Goal: Task Accomplishment & Management: Use online tool/utility

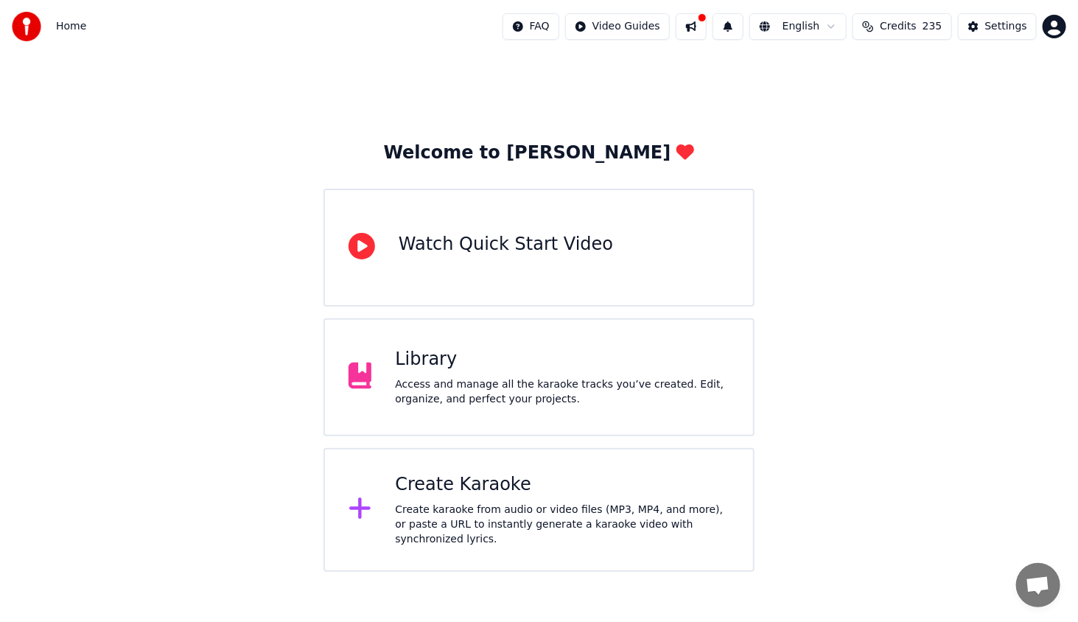
click at [489, 507] on div "Create karaoke from audio or video files (MP3, MP4, and more), or paste a URL t…" at bounding box center [562, 524] width 334 height 44
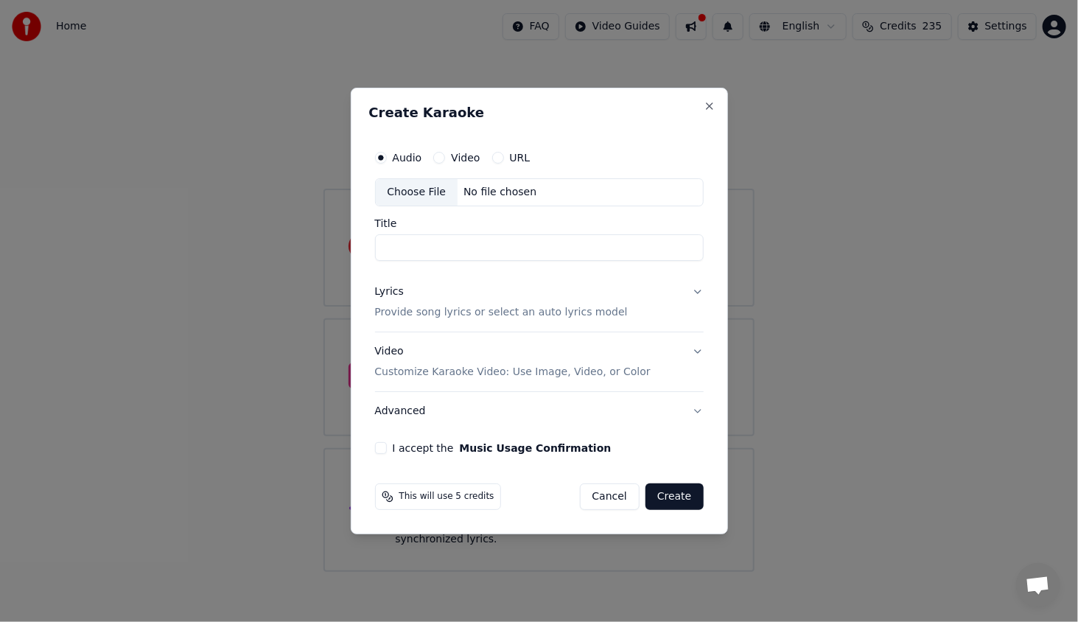
click at [410, 194] on div "Choose File" at bounding box center [417, 192] width 82 height 27
type input "**********"
click at [389, 292] on div "Lyrics" at bounding box center [389, 291] width 29 height 15
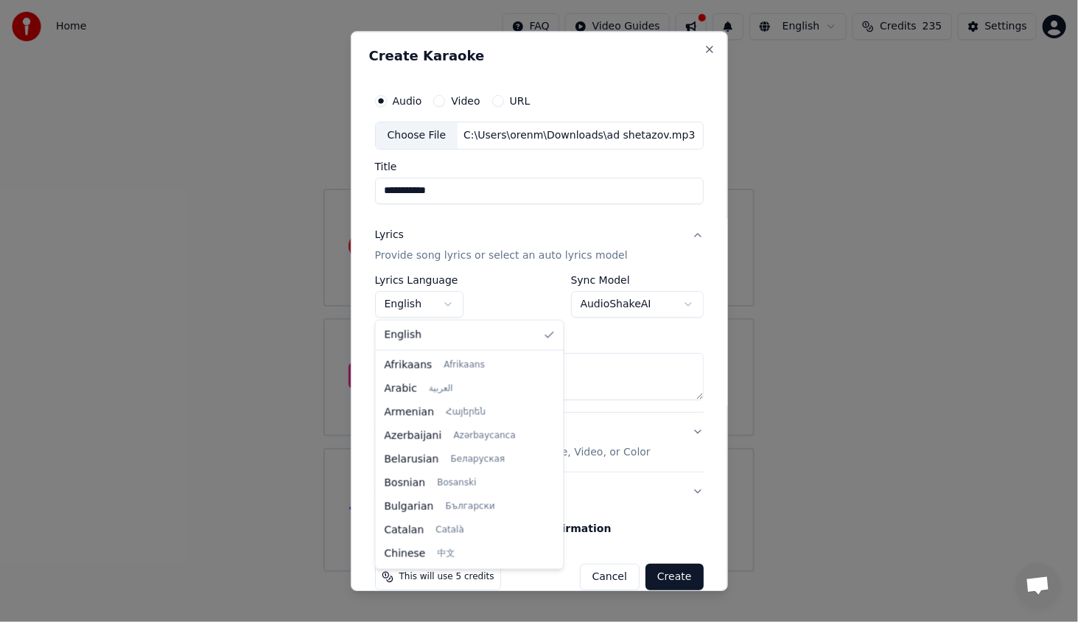
click at [428, 311] on body "**********" at bounding box center [539, 286] width 1078 height 572
drag, startPoint x: 539, startPoint y: 384, endPoint x: 532, endPoint y: 421, distance: 37.6
click at [554, 421] on div at bounding box center [556, 430] width 5 height 33
select select "**"
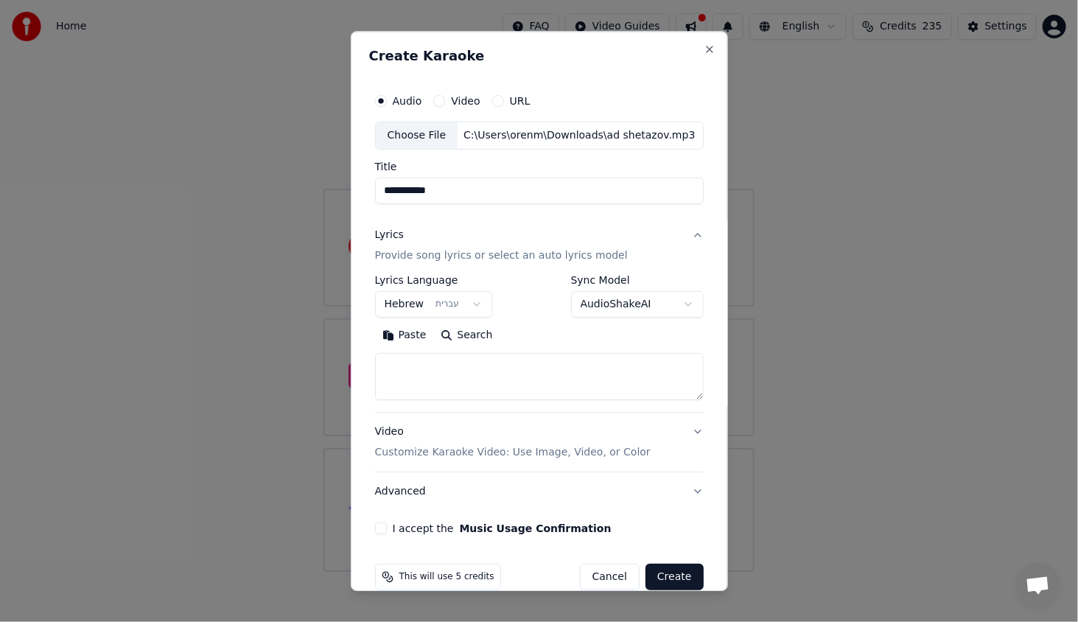
click at [418, 337] on button "Paste" at bounding box center [404, 335] width 59 height 24
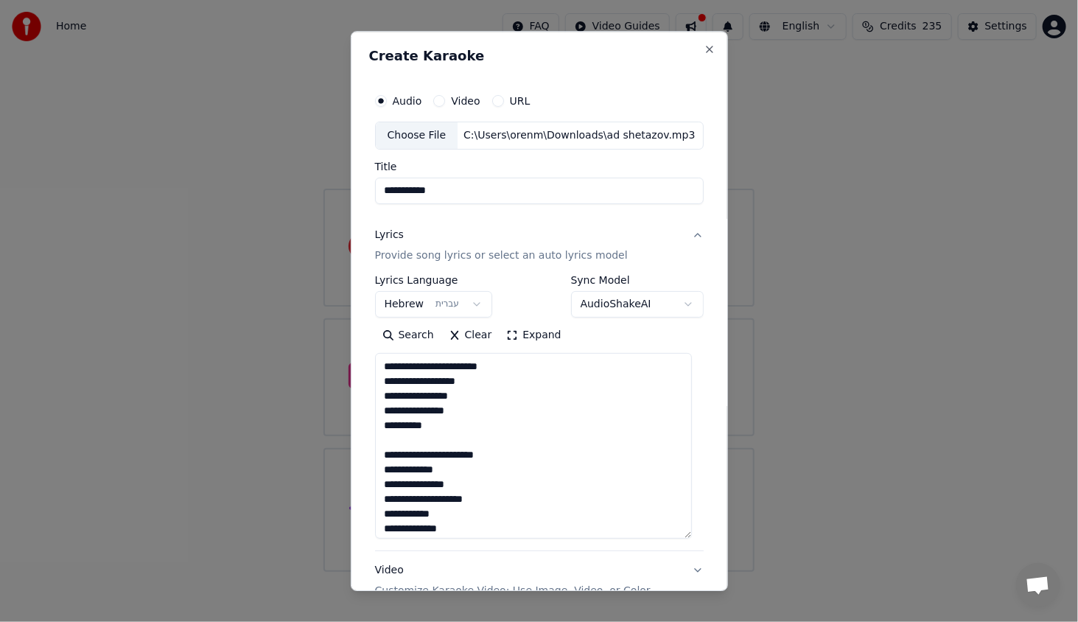
drag, startPoint x: 686, startPoint y: 393, endPoint x: 676, endPoint y: 472, distance: 79.5
click at [670, 520] on textarea "**********" at bounding box center [533, 446] width 317 height 186
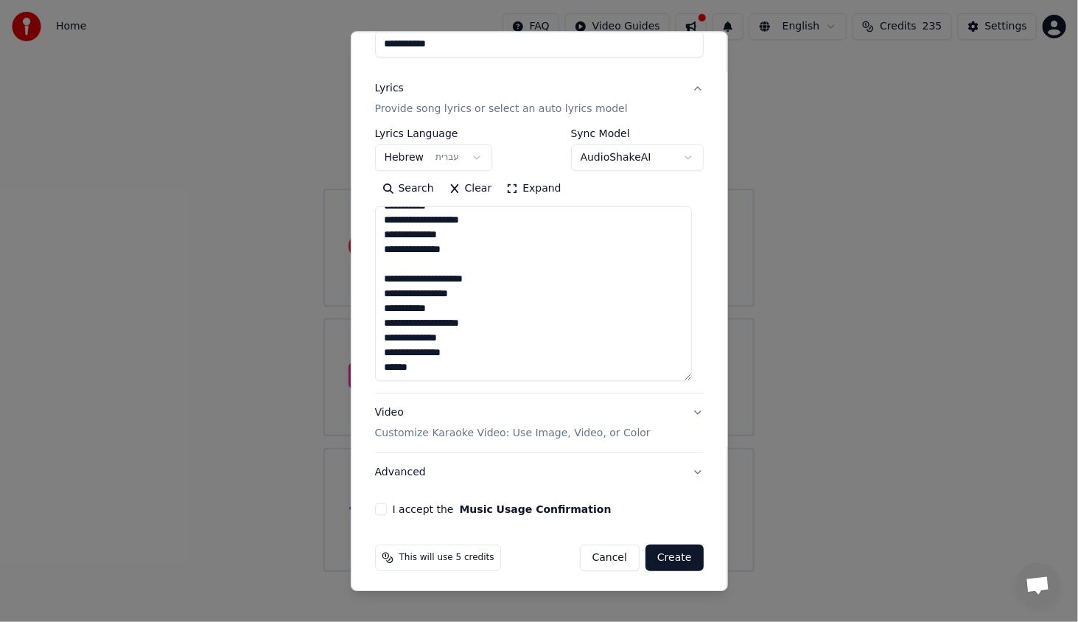
scroll to position [149, 0]
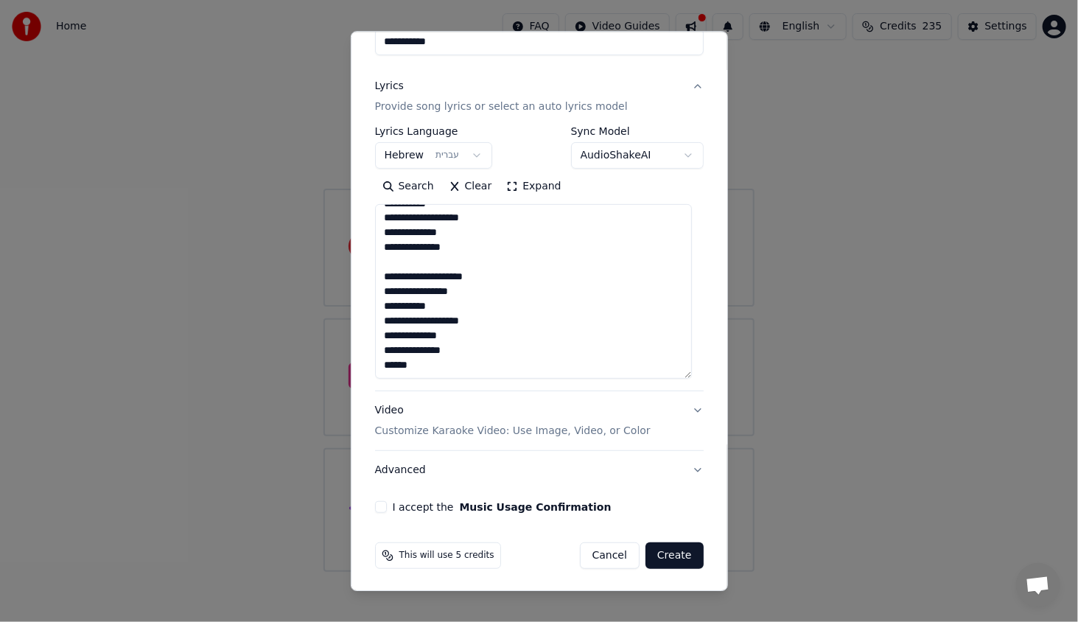
click at [383, 510] on button "I accept the Music Usage Confirmation" at bounding box center [381, 507] width 12 height 12
click at [664, 551] on button "Create" at bounding box center [674, 555] width 58 height 27
type textarea "**********"
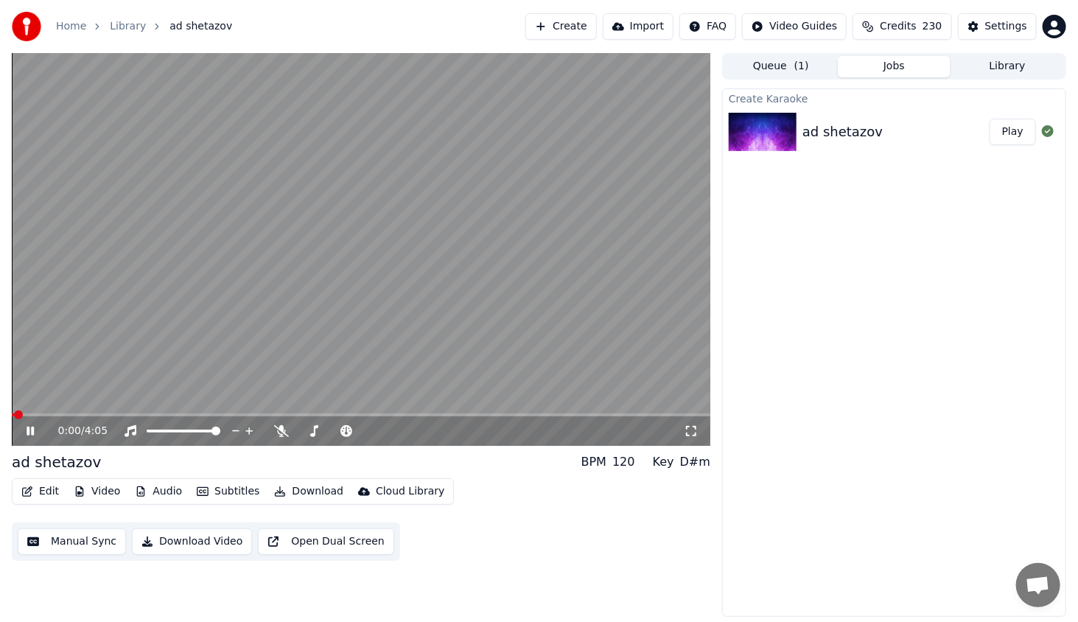
click at [1000, 139] on button "Play" at bounding box center [1012, 132] width 46 height 27
click at [38, 413] on span at bounding box center [361, 414] width 698 height 3
click at [55, 418] on div "0:09 / 4:05" at bounding box center [361, 430] width 698 height 29
click at [59, 416] on span at bounding box center [361, 414] width 698 height 3
click at [50, 413] on span at bounding box center [32, 414] width 40 height 3
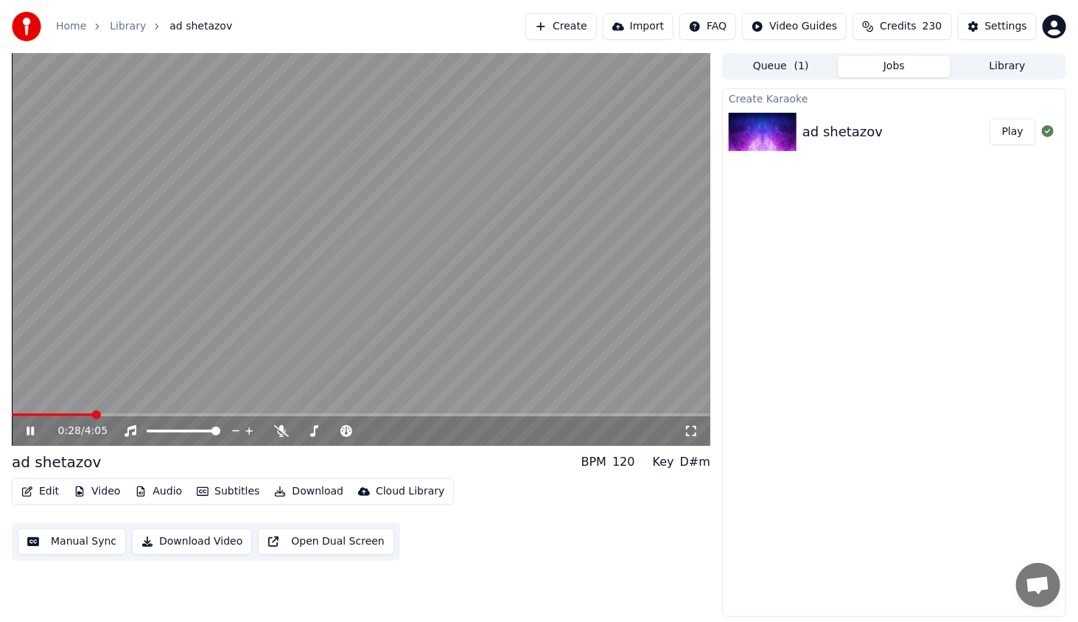
click at [33, 432] on icon at bounding box center [30, 430] width 7 height 9
click at [1029, 1] on div "Home Library ad shetazov Create Import FAQ Video Guides Credits 230 Settings" at bounding box center [539, 26] width 1078 height 53
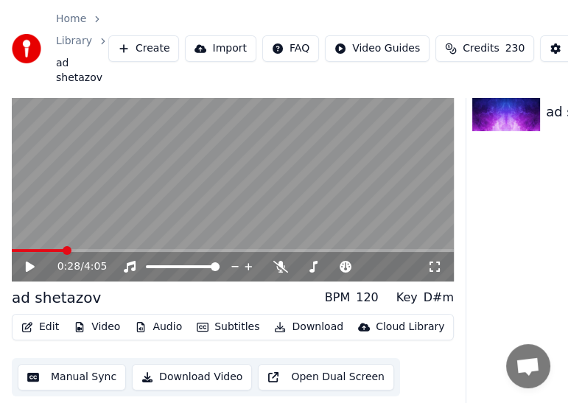
scroll to position [82, 0]
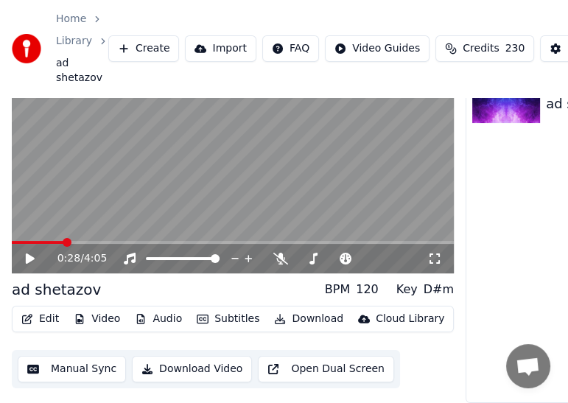
click at [27, 253] on icon at bounding box center [30, 258] width 9 height 10
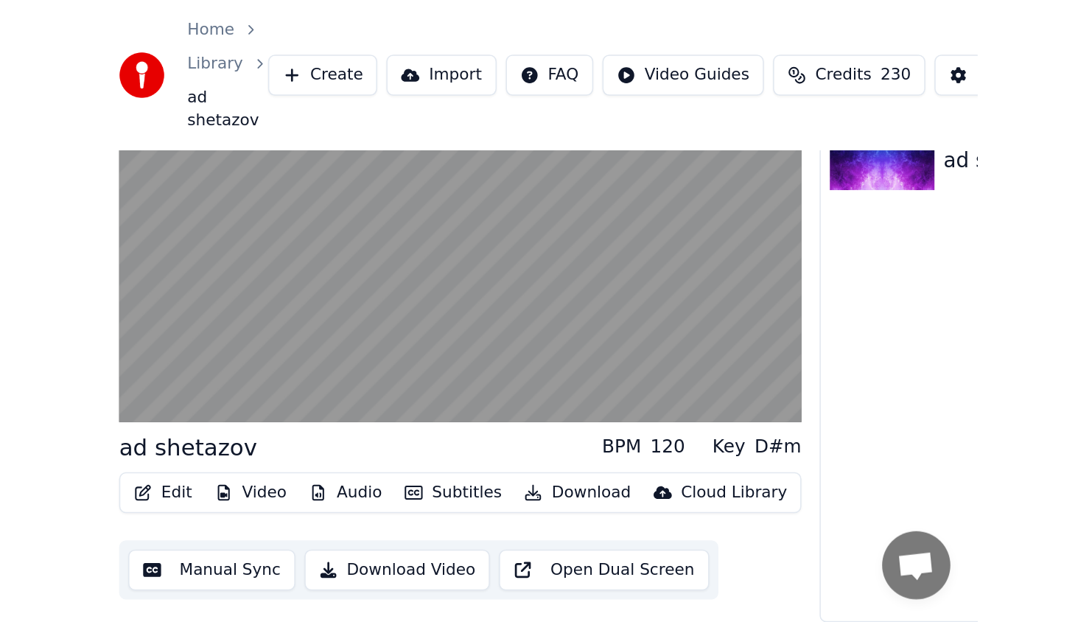
scroll to position [0, 0]
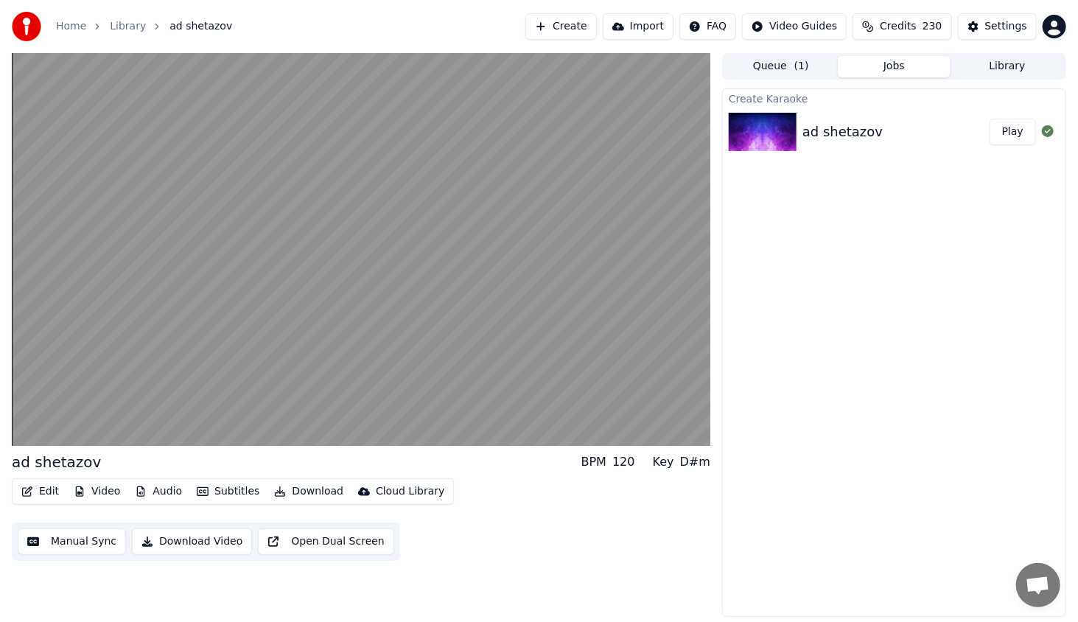
click at [43, 493] on button "Edit" at bounding box center [39, 491] width 49 height 21
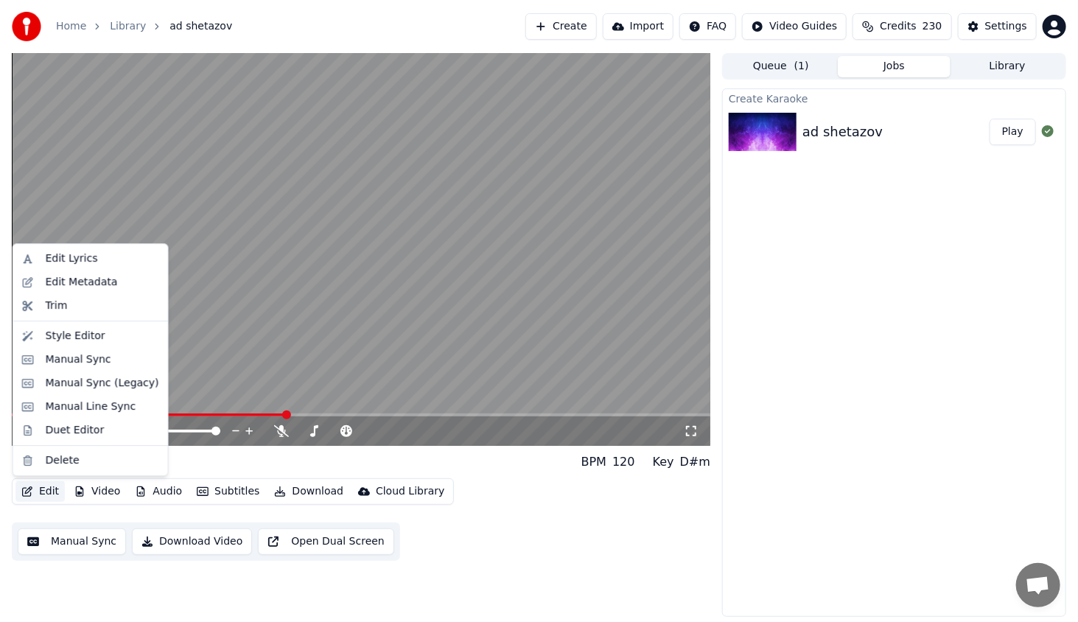
click at [246, 337] on video at bounding box center [361, 249] width 698 height 393
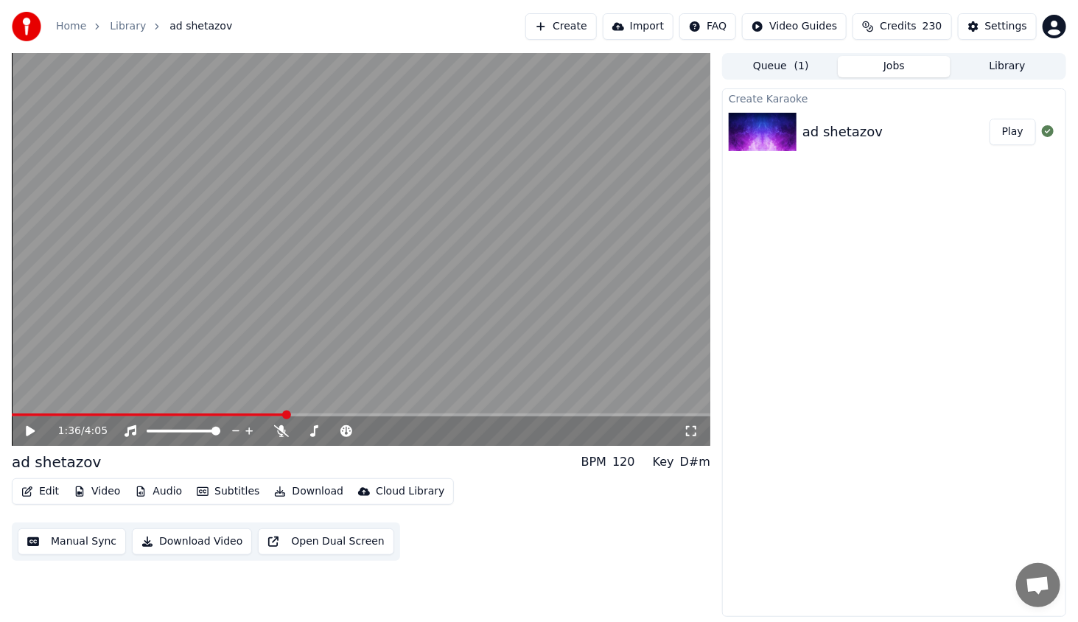
click at [105, 489] on button "Video" at bounding box center [97, 491] width 58 height 21
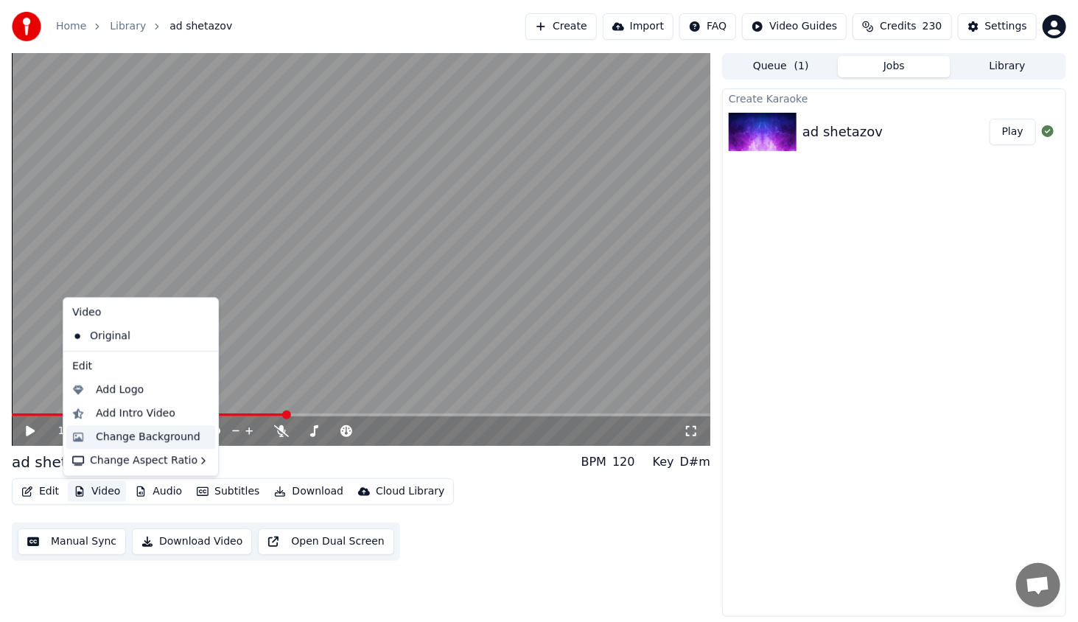
click at [127, 437] on div "Change Background" at bounding box center [148, 436] width 105 height 15
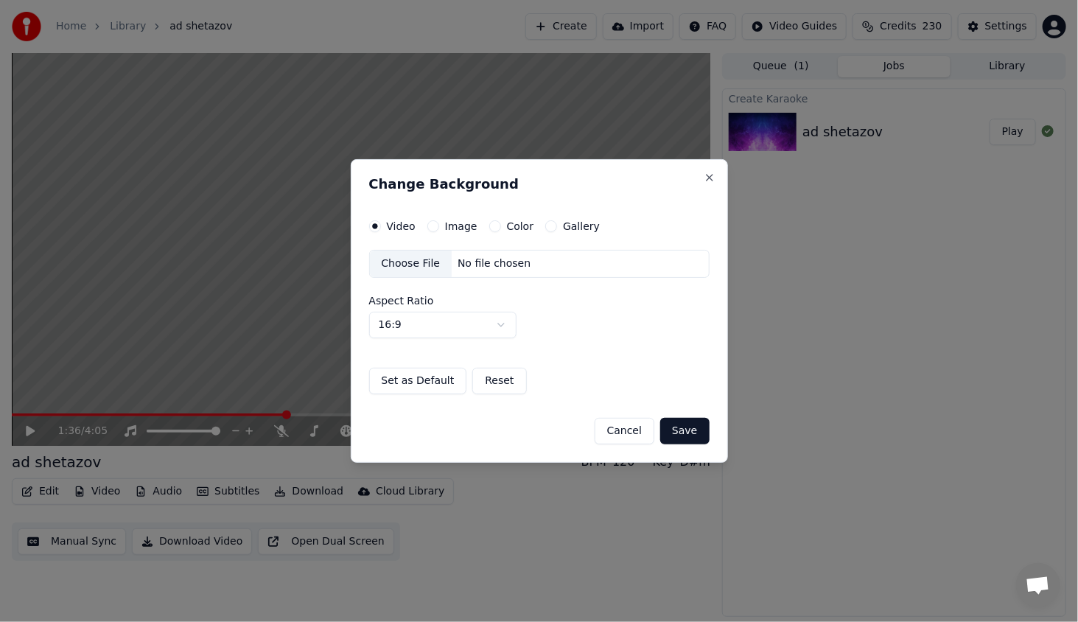
click at [457, 228] on label "Image" at bounding box center [461, 226] width 32 height 10
click at [439, 228] on button "Image" at bounding box center [433, 226] width 12 height 12
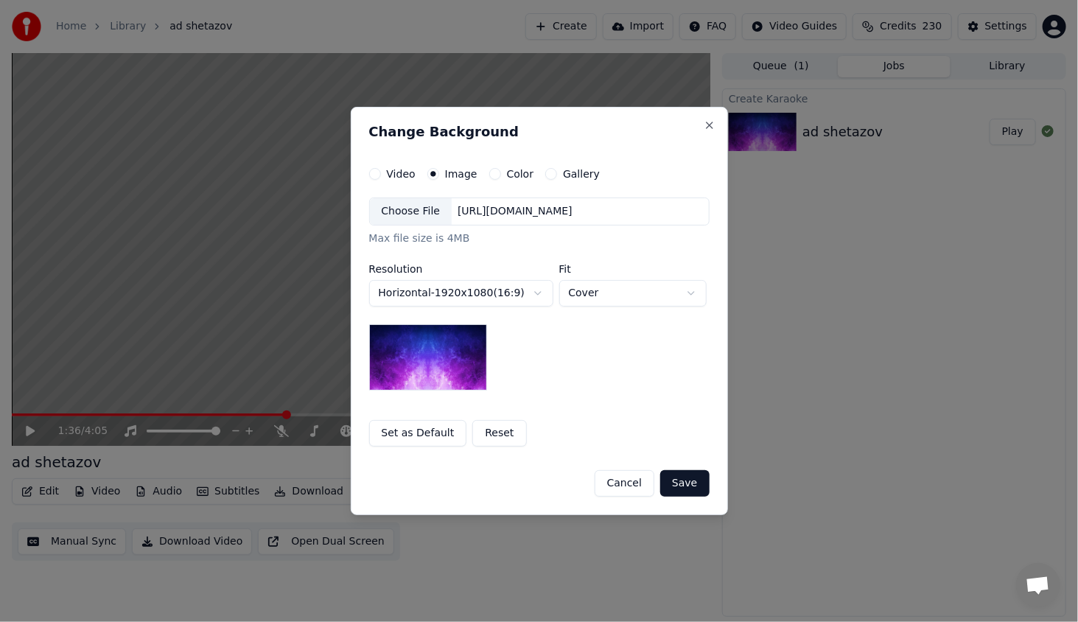
click at [427, 214] on div "Choose File" at bounding box center [411, 211] width 82 height 27
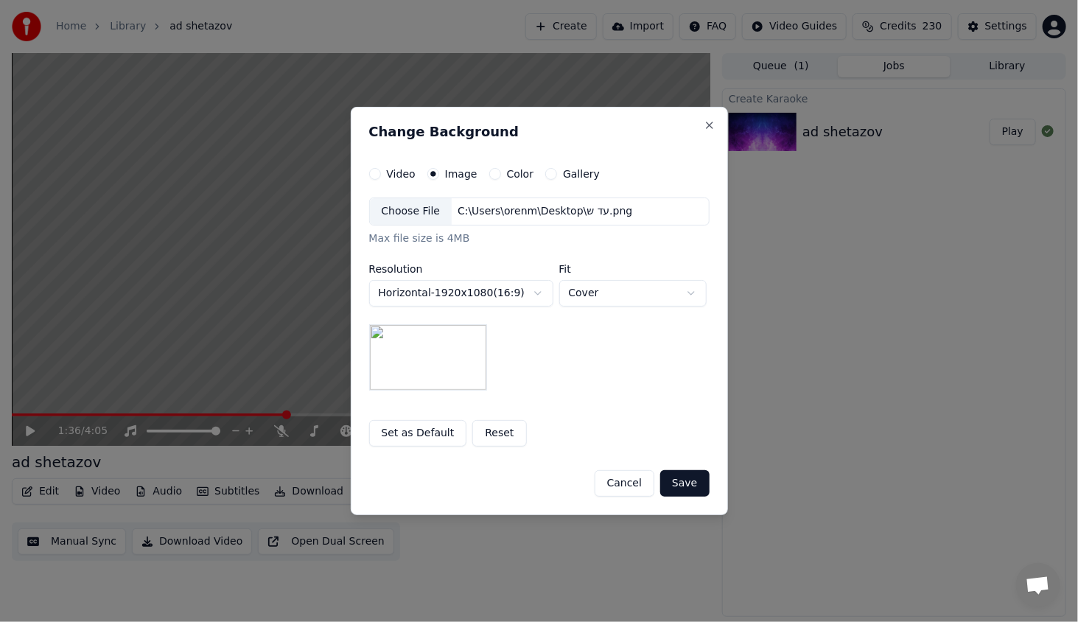
click at [685, 480] on button "Save" at bounding box center [684, 483] width 49 height 27
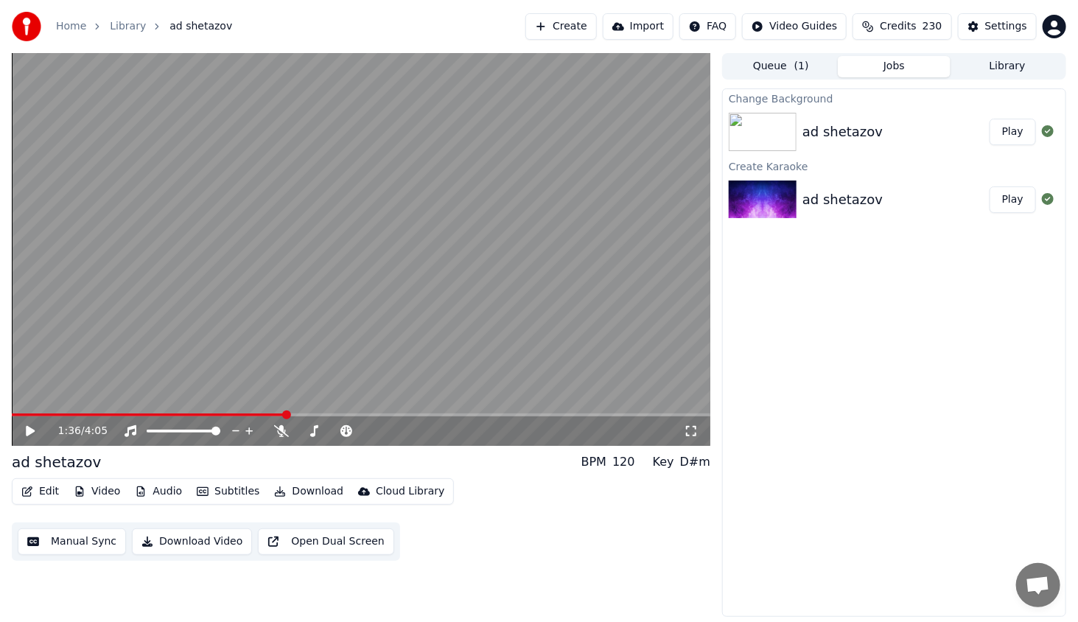
click at [1022, 134] on button "Play" at bounding box center [1012, 132] width 46 height 27
click at [80, 416] on span at bounding box center [361, 414] width 698 height 3
click at [119, 414] on div "0:24 / 4:05" at bounding box center [361, 249] width 698 height 393
click at [120, 414] on span at bounding box center [361, 414] width 698 height 3
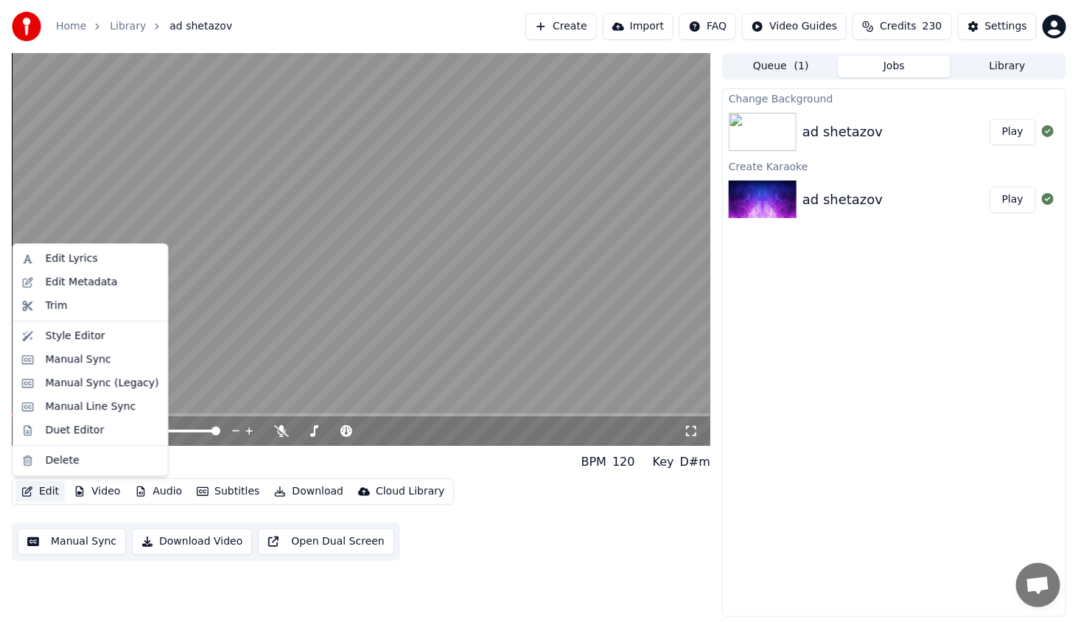
click at [59, 489] on button "Edit" at bounding box center [39, 491] width 49 height 21
click at [100, 338] on div "Style Editor" at bounding box center [102, 335] width 113 height 15
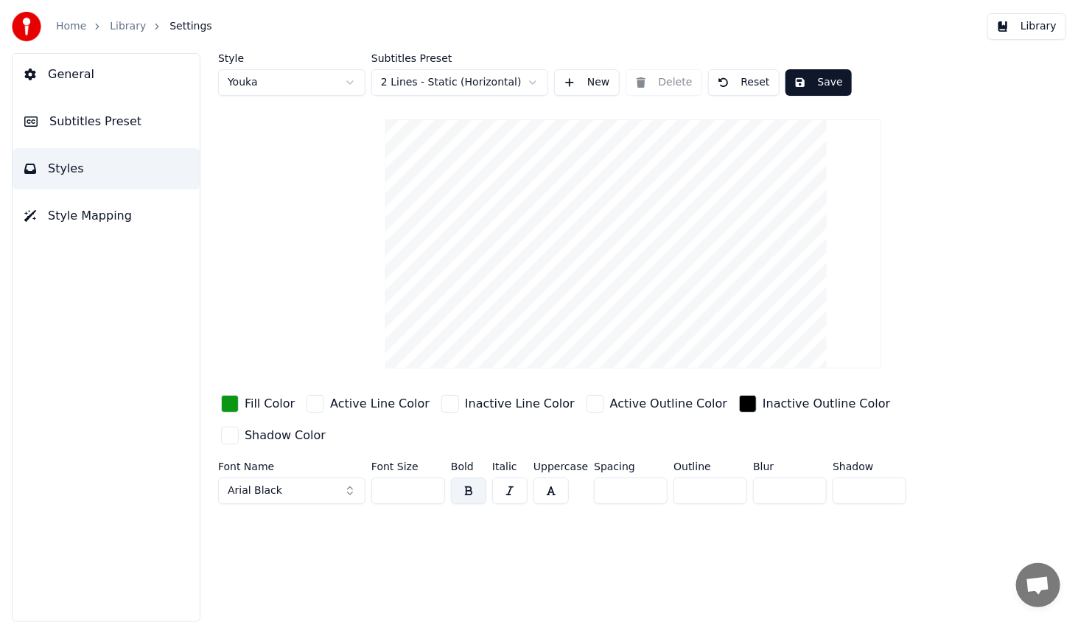
click at [228, 404] on div "button" at bounding box center [230, 404] width 18 height 18
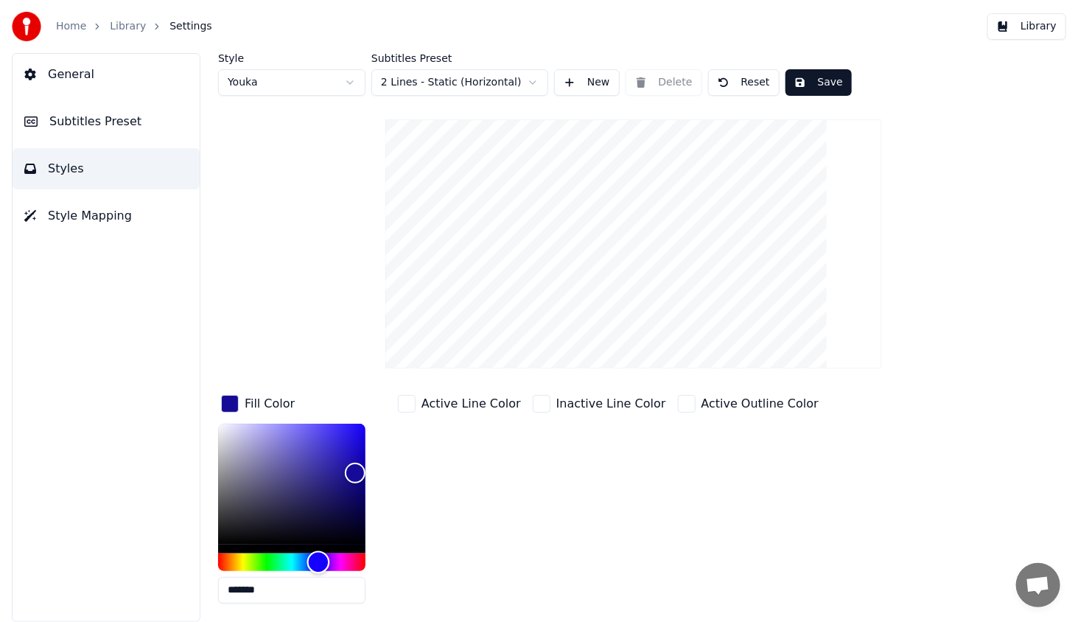
click at [318, 560] on div "Hue" at bounding box center [291, 562] width 147 height 18
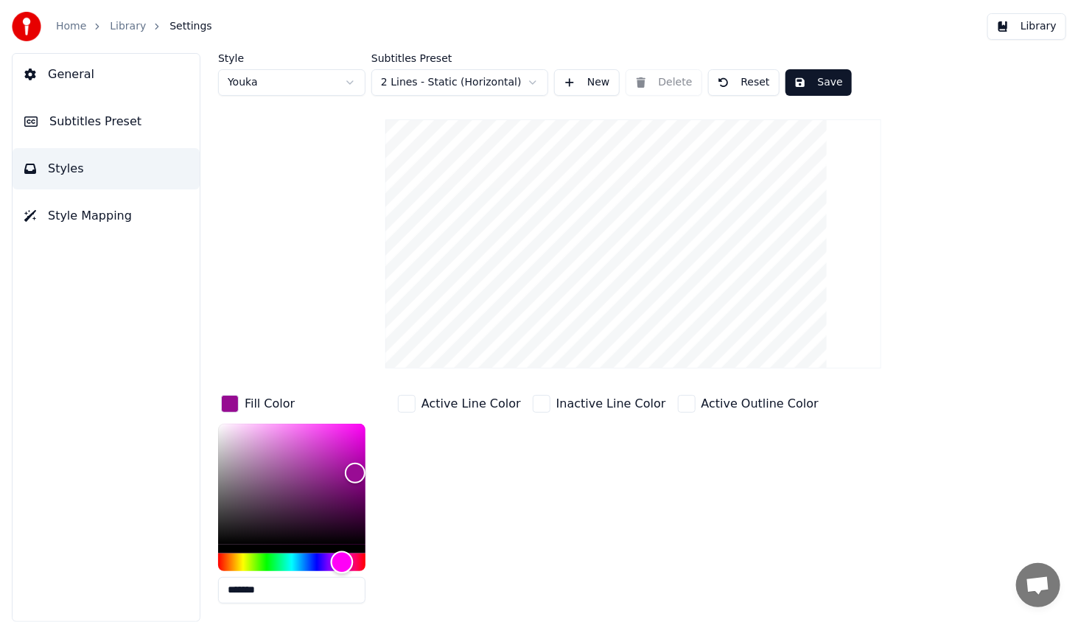
click at [342, 559] on div "Hue" at bounding box center [291, 562] width 147 height 18
type input "*******"
drag, startPoint x: 352, startPoint y: 471, endPoint x: 374, endPoint y: 443, distance: 36.2
click at [374, 443] on div "Color" at bounding box center [365, 443] width 23 height 23
click at [816, 83] on button "Save" at bounding box center [818, 82] width 66 height 27
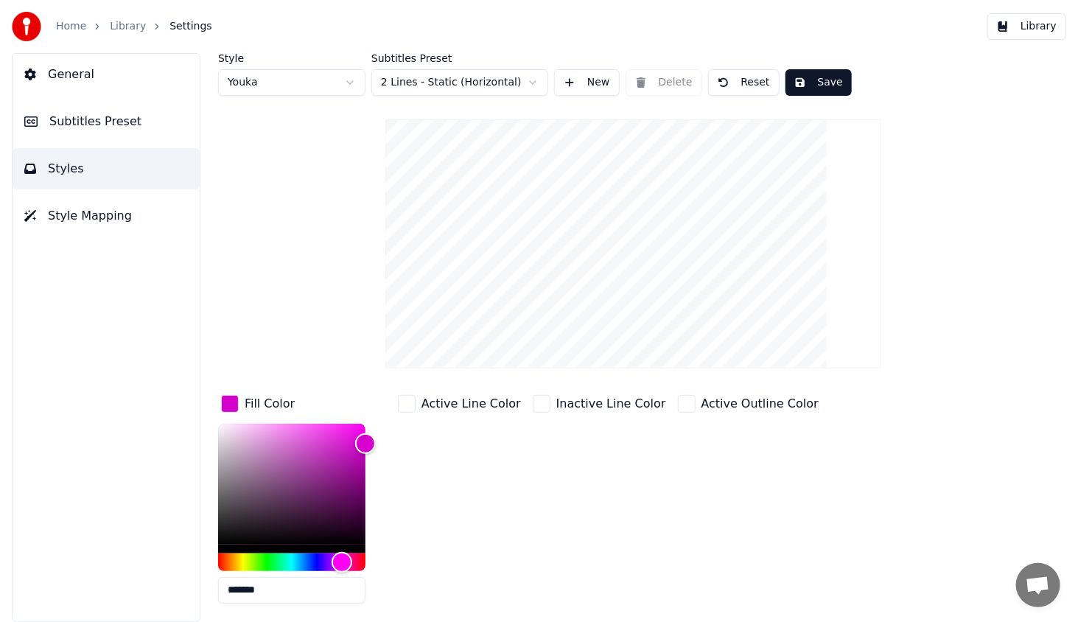
click at [1034, 27] on button "Library" at bounding box center [1026, 26] width 79 height 27
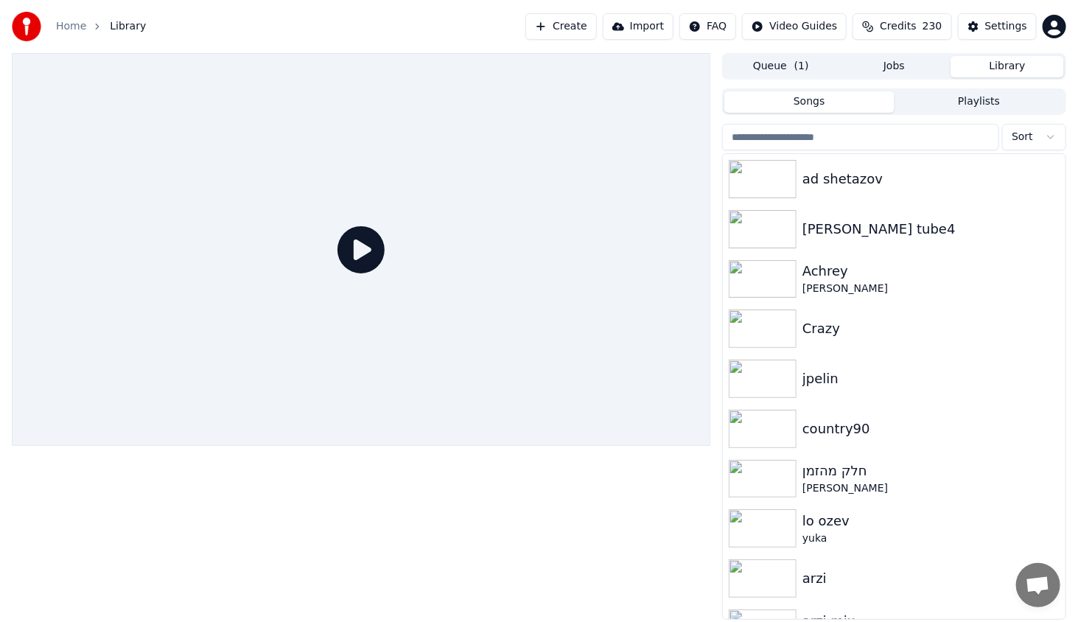
click at [346, 250] on icon at bounding box center [360, 249] width 47 height 47
click at [359, 250] on icon at bounding box center [360, 249] width 47 height 47
click at [877, 179] on div "ad shetazov" at bounding box center [923, 179] width 242 height 21
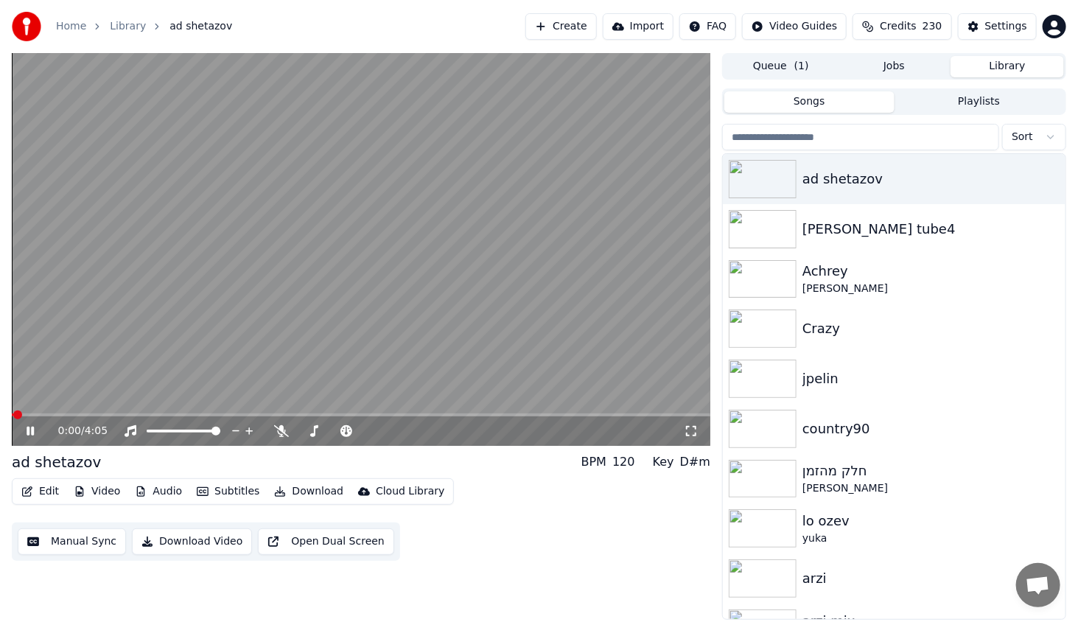
click at [94, 414] on span at bounding box center [361, 414] width 698 height 3
click at [690, 429] on icon at bounding box center [690, 431] width 15 height 12
click at [38, 427] on icon at bounding box center [41, 431] width 35 height 12
click at [46, 493] on button "Edit" at bounding box center [39, 491] width 49 height 21
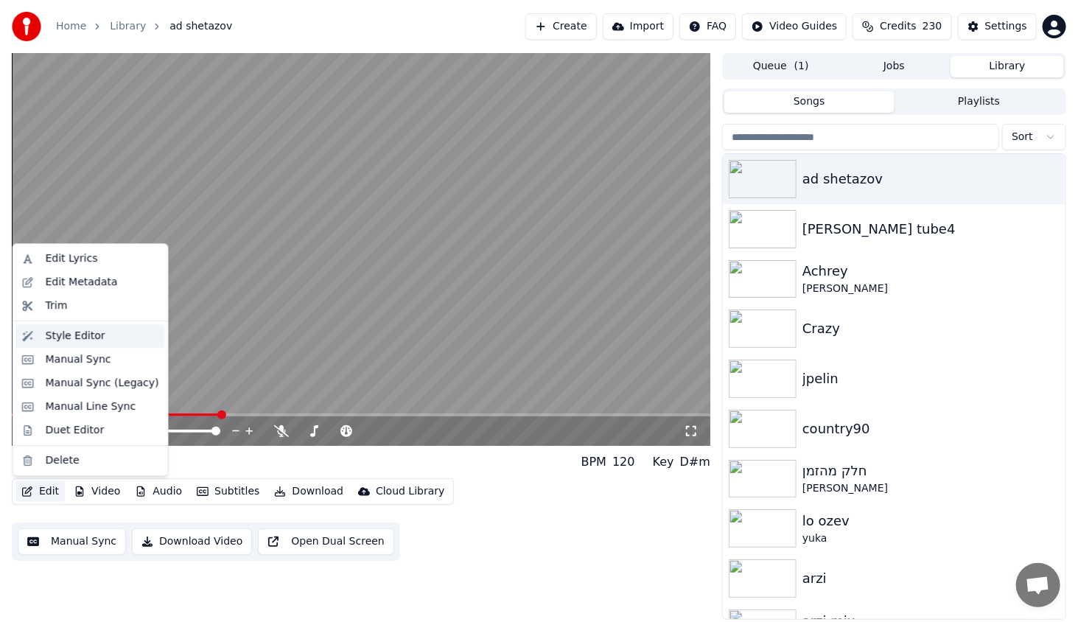
click at [74, 339] on div "Style Editor" at bounding box center [76, 335] width 60 height 15
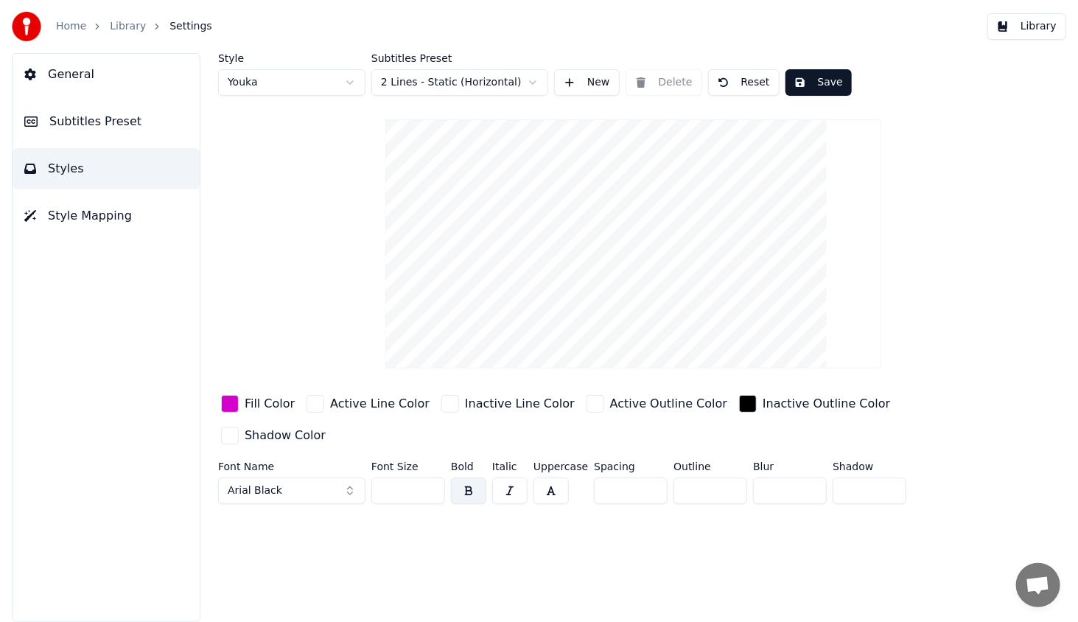
click at [231, 405] on div "button" at bounding box center [230, 404] width 18 height 18
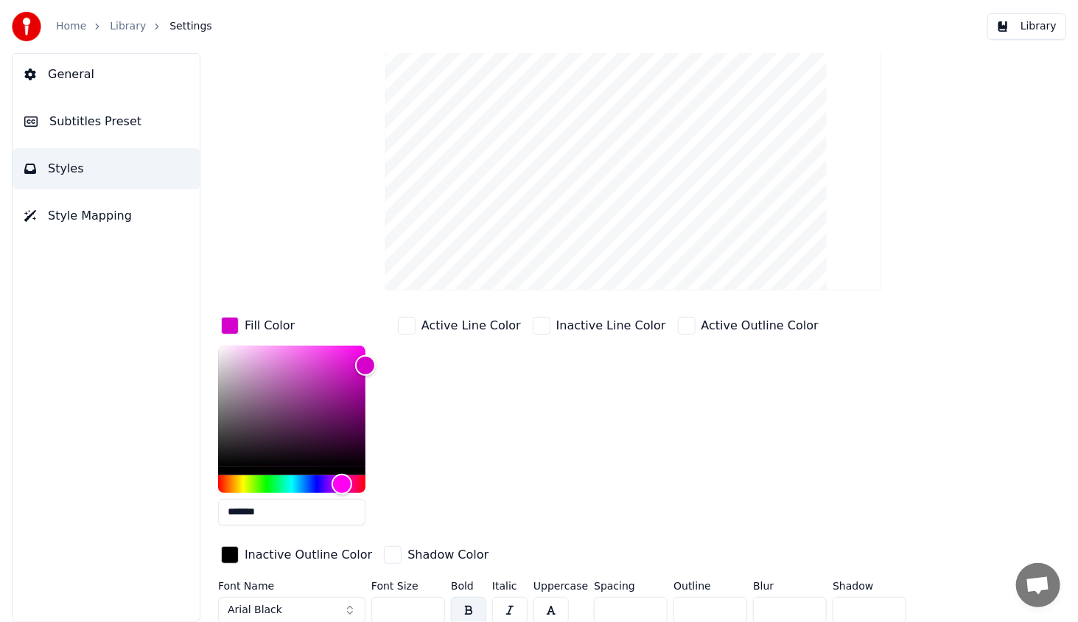
scroll to position [83, 0]
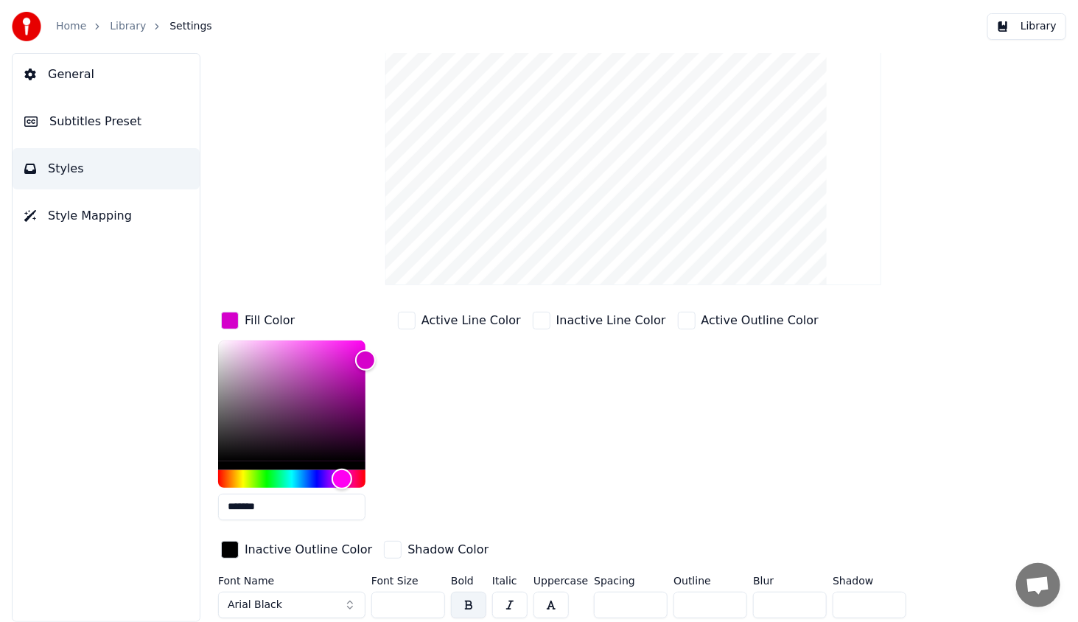
drag, startPoint x: 292, startPoint y: 502, endPoint x: 205, endPoint y: 499, distance: 87.0
click at [206, 499] on div "Style Youka Subtitles Preset 2 Lines - Static (Horizontal) New Delete Reset Sav…" at bounding box center [633, 337] width 889 height 569
click at [203, 323] on div "Style Youka Subtitles Preset 2 Lines - Static (Horizontal) New Delete Reset Sav…" at bounding box center [633, 337] width 889 height 569
click at [82, 166] on button "Styles" at bounding box center [106, 168] width 187 height 41
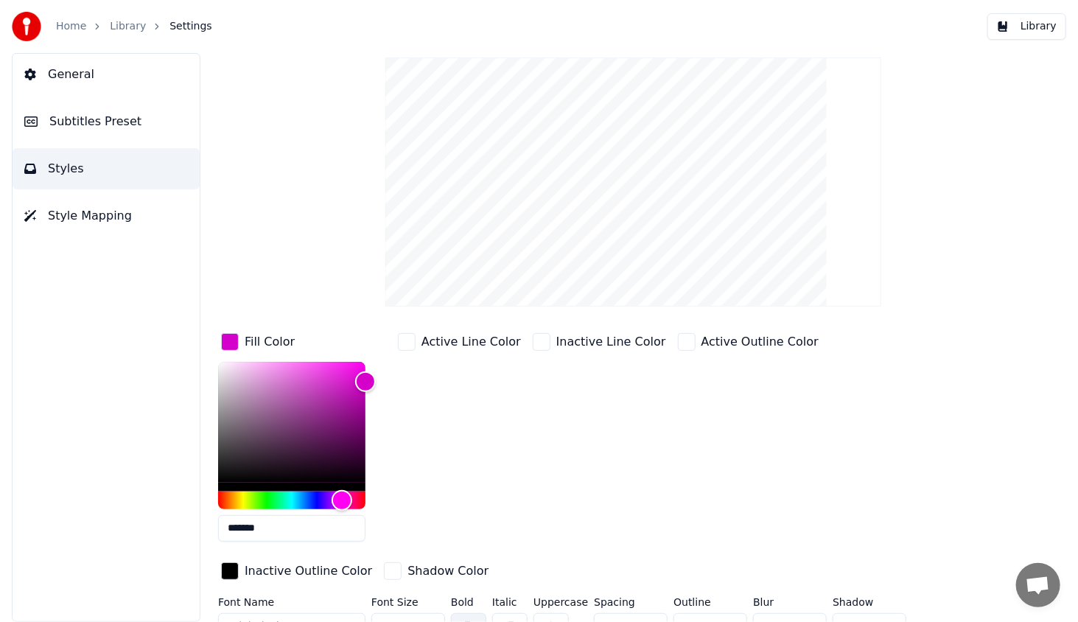
scroll to position [0, 0]
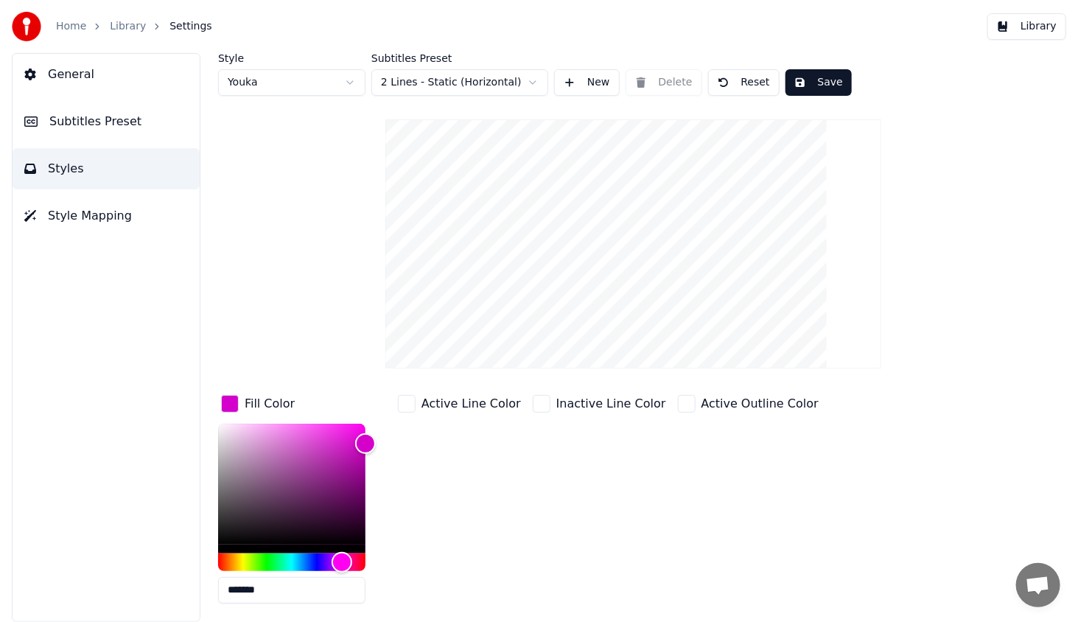
click at [60, 132] on button "Subtitles Preset" at bounding box center [106, 121] width 187 height 41
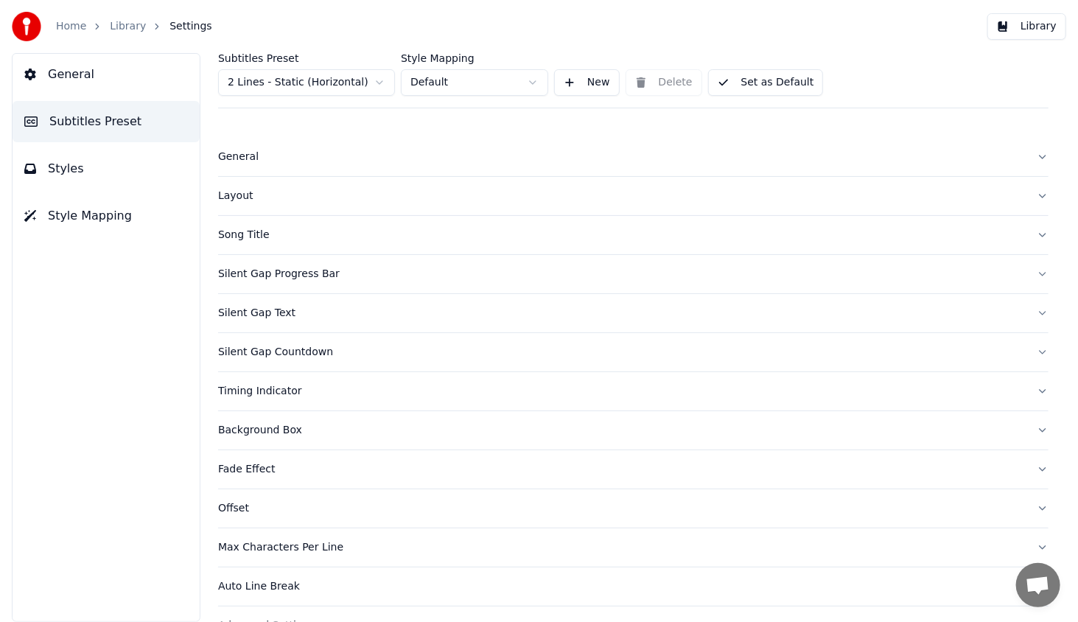
scroll to position [30, 0]
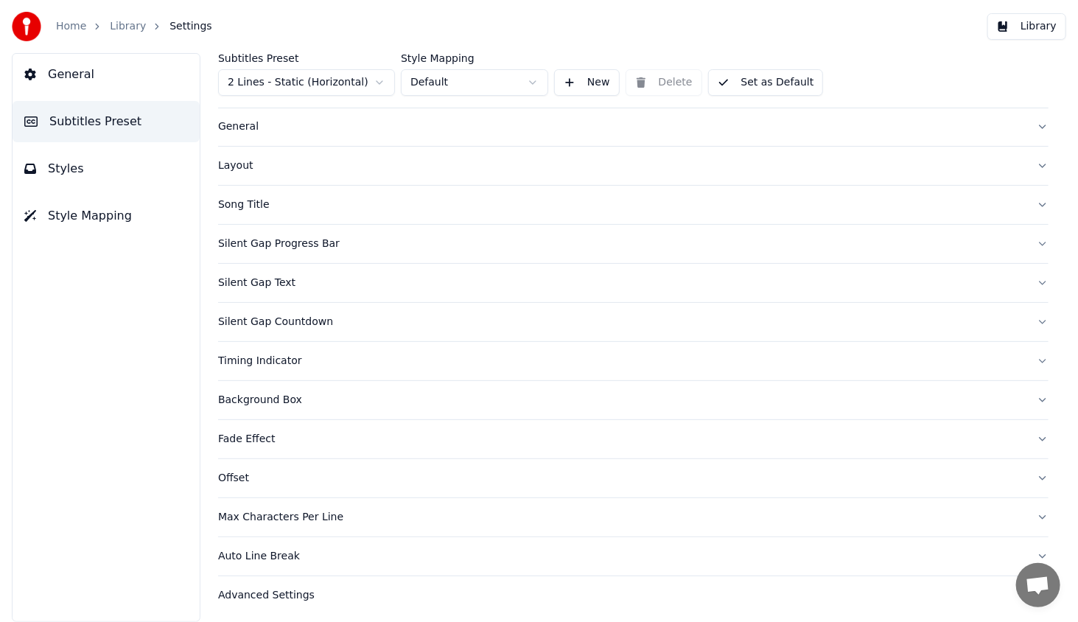
click at [230, 364] on div "Timing Indicator" at bounding box center [621, 361] width 806 height 15
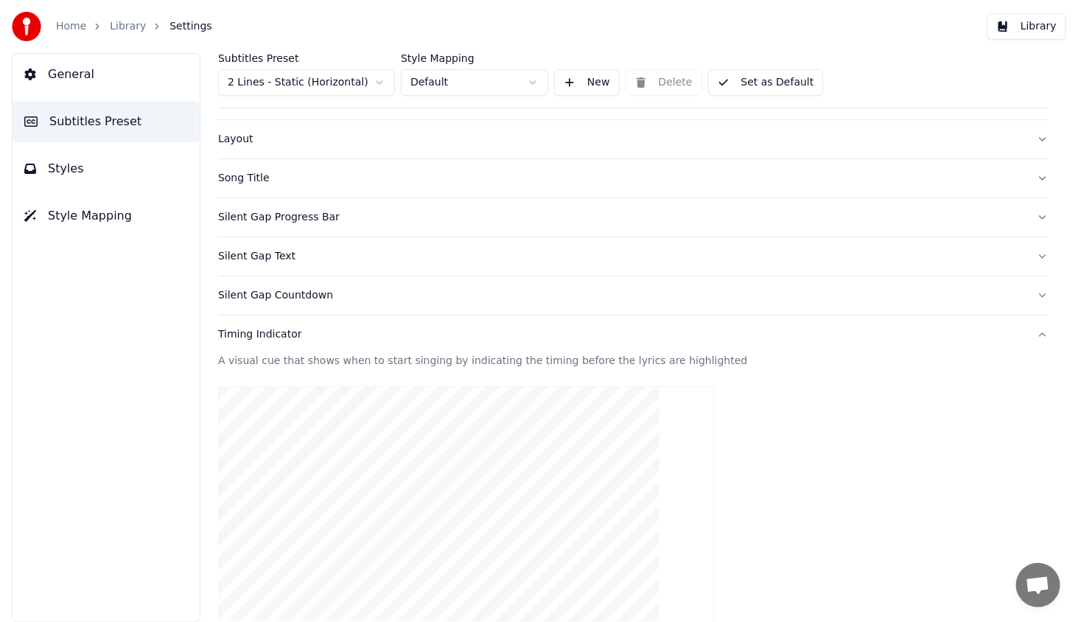
scroll to position [325, 0]
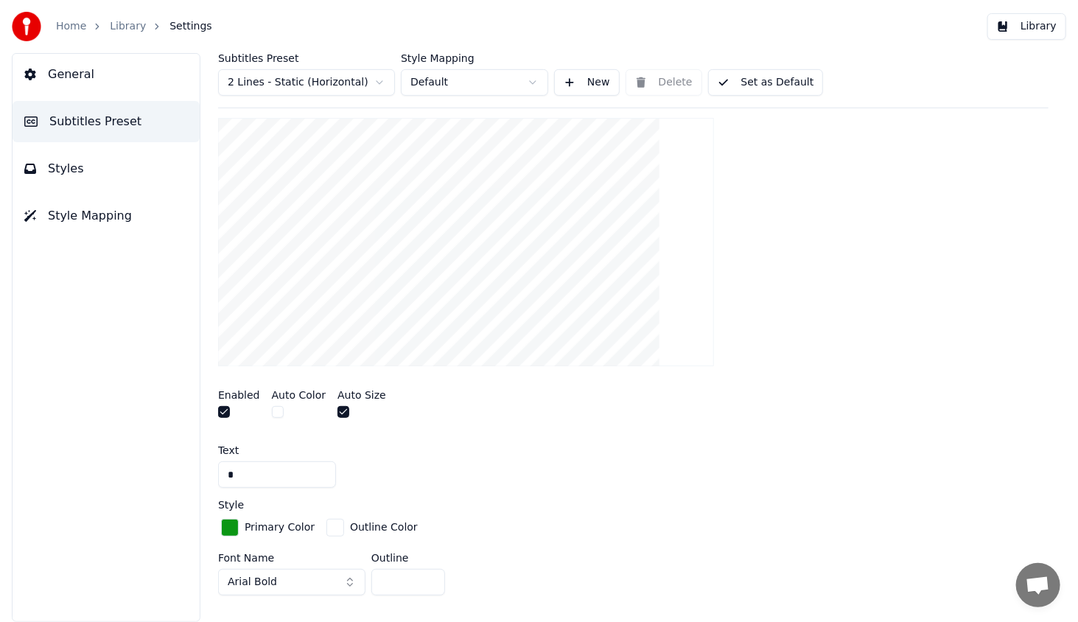
click at [233, 526] on div "button" at bounding box center [230, 527] width 18 height 18
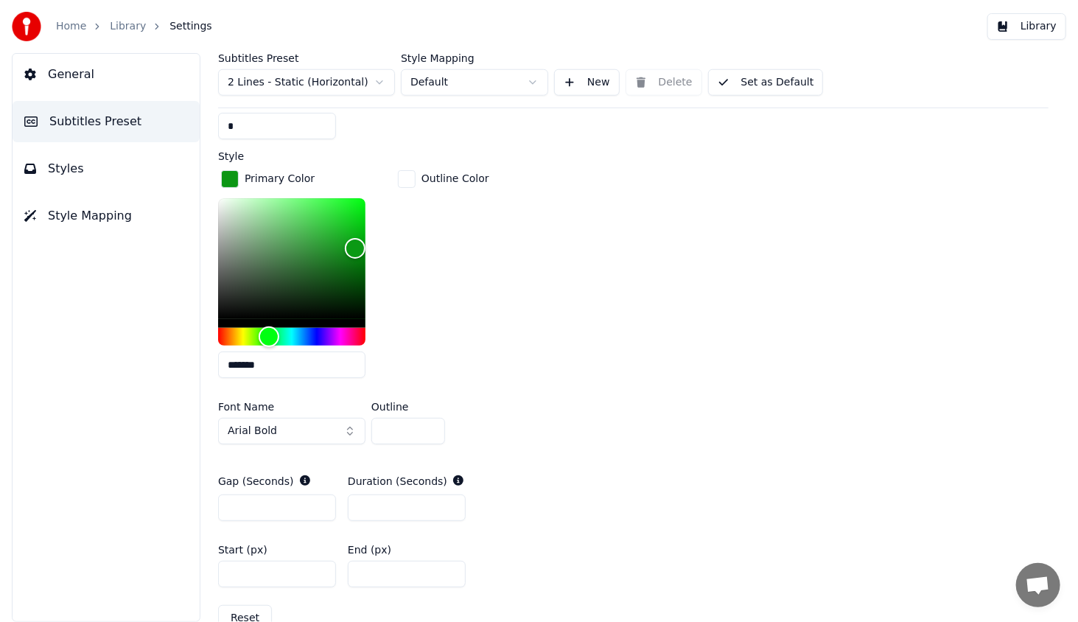
scroll to position [693, 0]
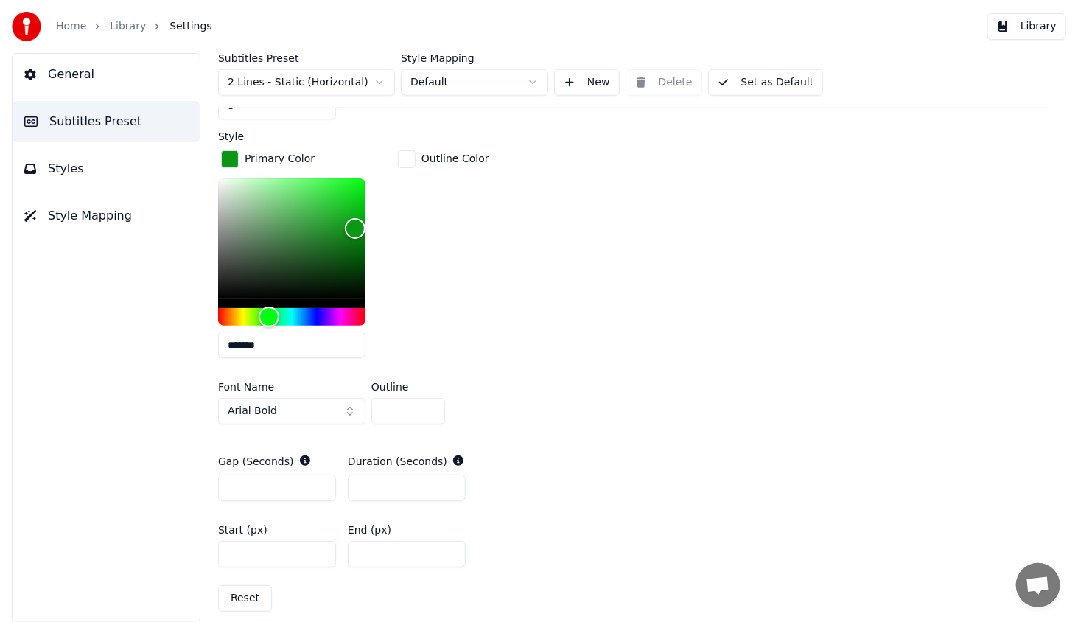
drag, startPoint x: 281, startPoint y: 342, endPoint x: 161, endPoint y: 350, distance: 120.3
click at [163, 350] on div "General Subtitles Preset Styles Style Mapping Subtitles Preset 2 Lines - Static…" at bounding box center [539, 337] width 1078 height 569
paste input "text"
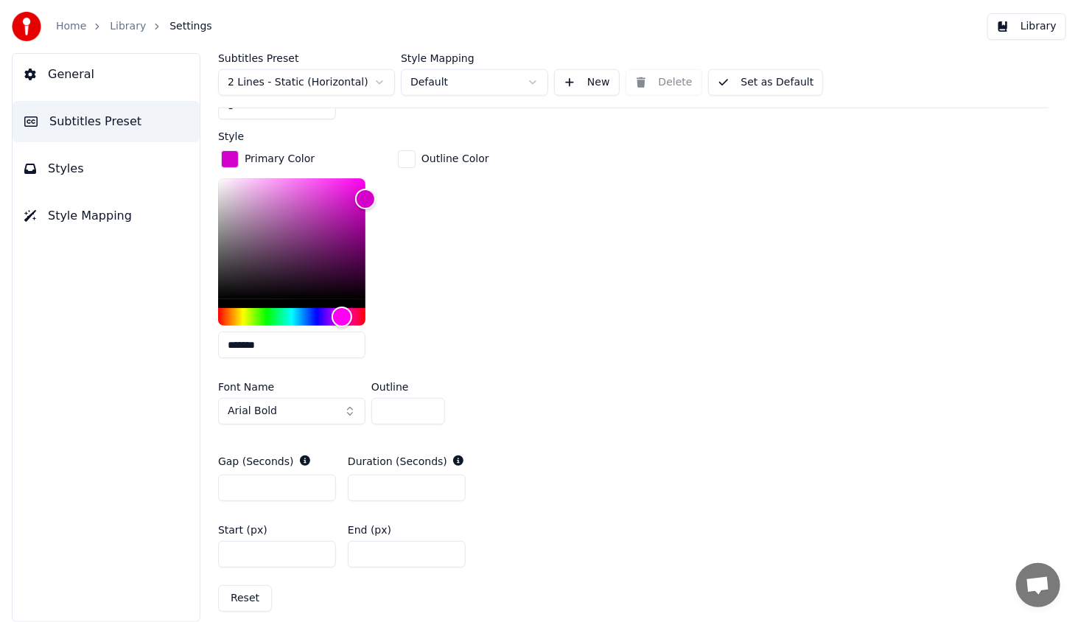
type input "*******"
click at [464, 319] on div "Outline Color" at bounding box center [443, 258] width 97 height 222
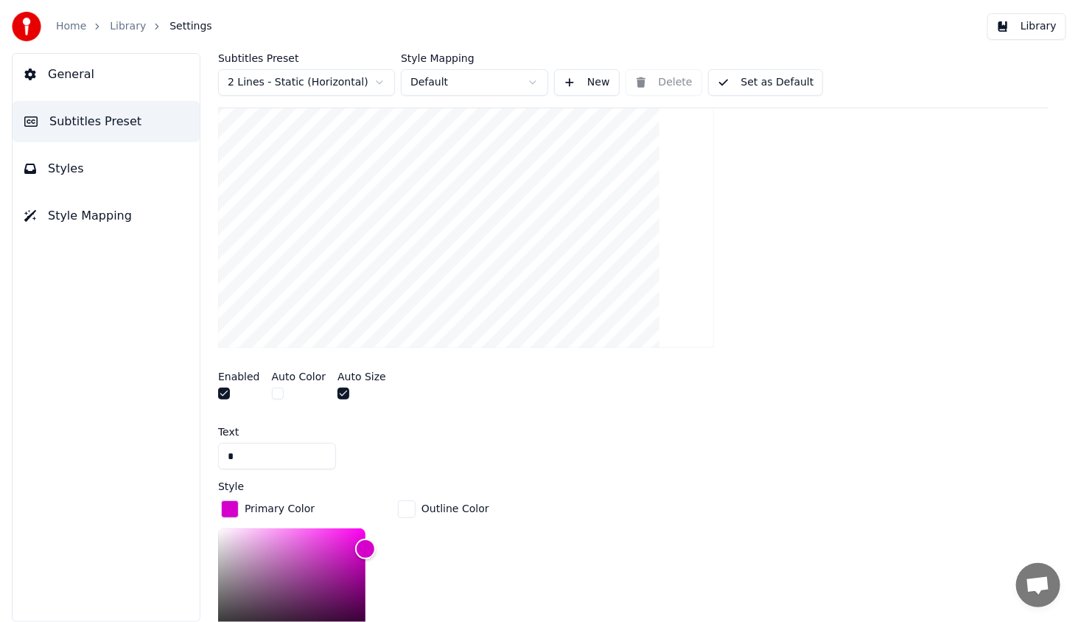
scroll to position [325, 0]
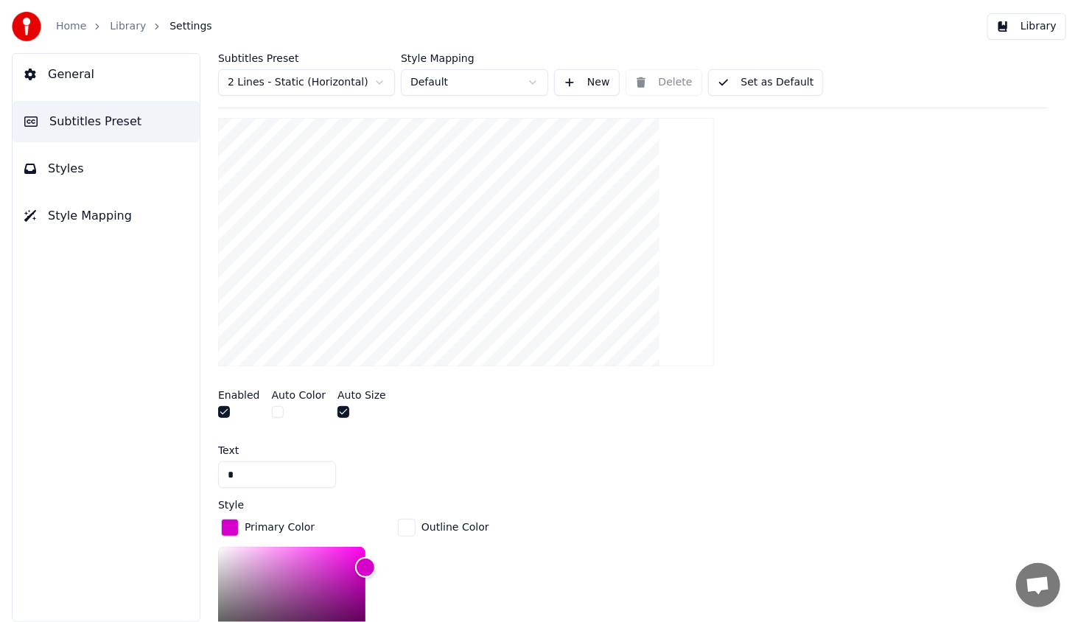
click at [1031, 24] on button "Library" at bounding box center [1026, 26] width 79 height 27
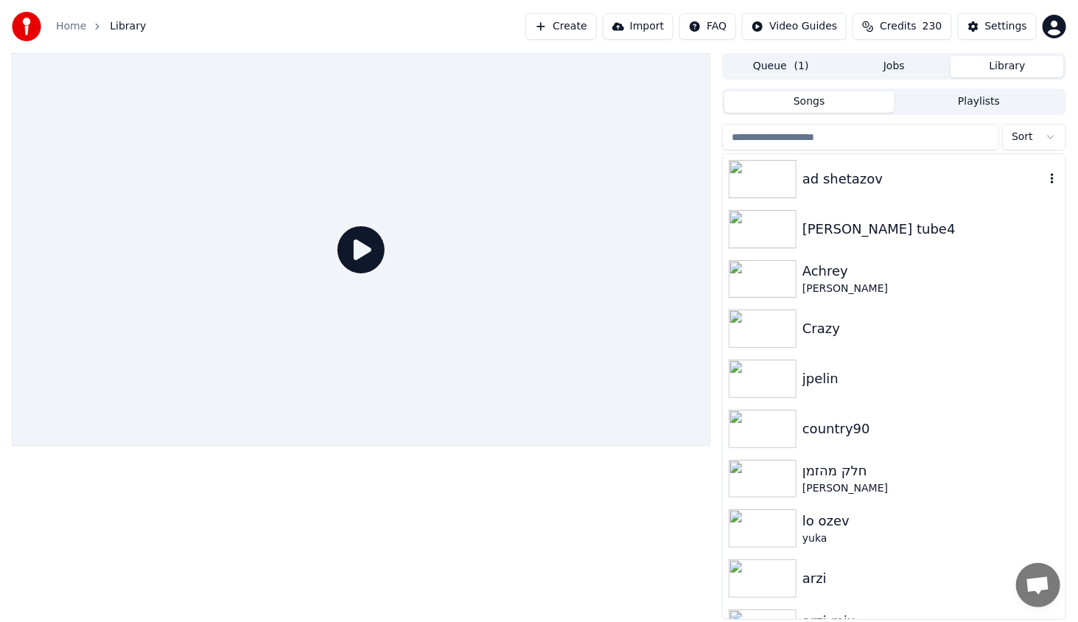
click at [889, 183] on div "ad shetazov" at bounding box center [923, 179] width 242 height 21
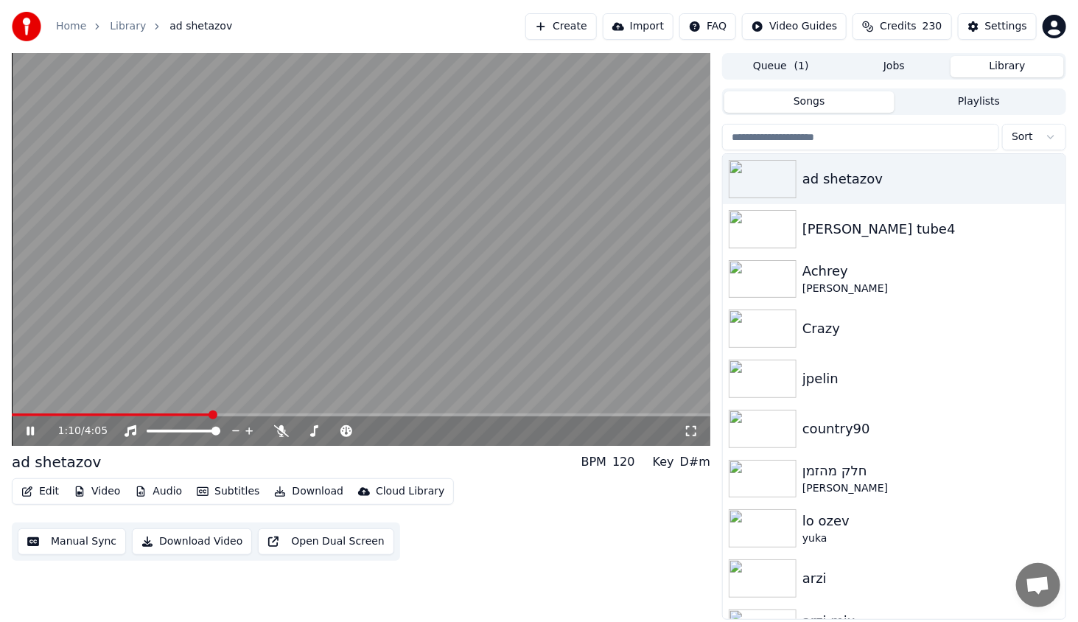
click at [210, 416] on span at bounding box center [361, 414] width 698 height 3
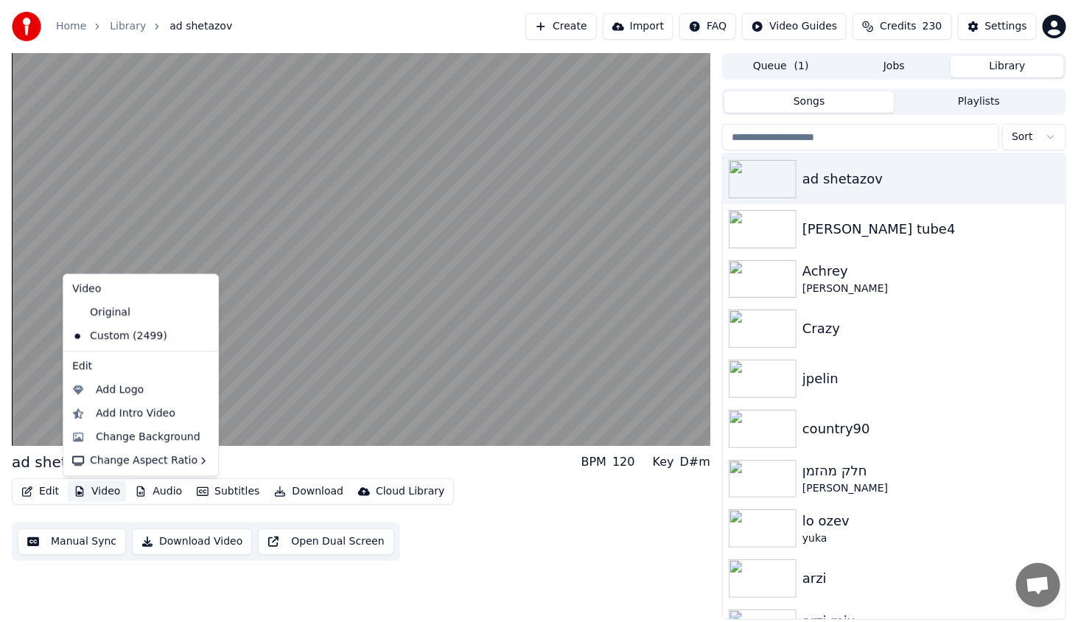
click at [105, 496] on button "Video" at bounding box center [97, 491] width 58 height 21
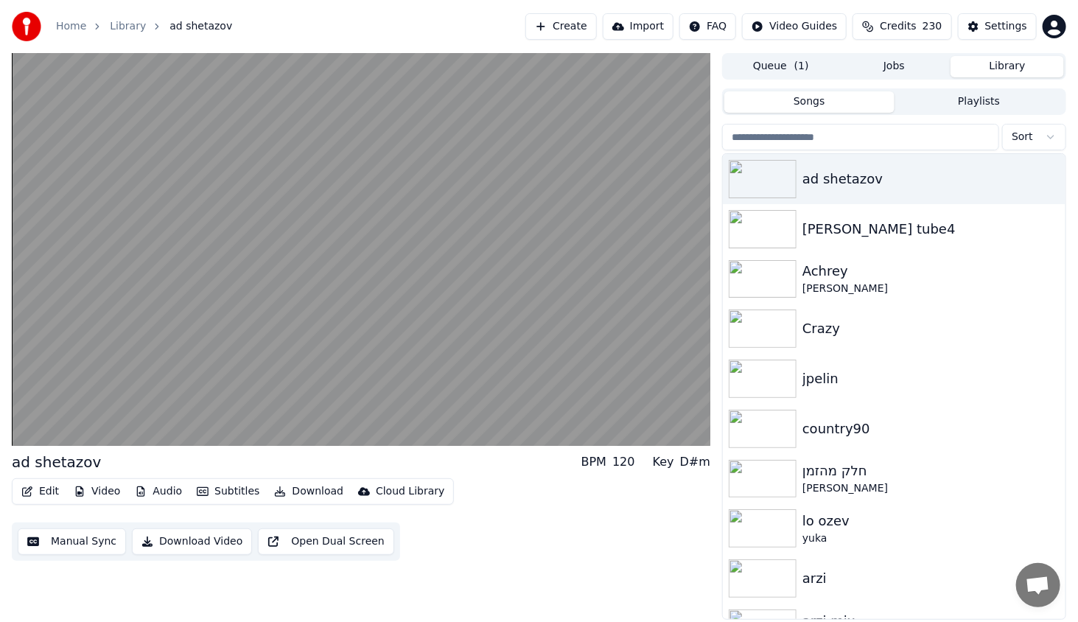
click at [488, 531] on div "Edit Video Audio Subtitles Download Cloud Library Manual Sync Download Video Op…" at bounding box center [361, 519] width 698 height 82
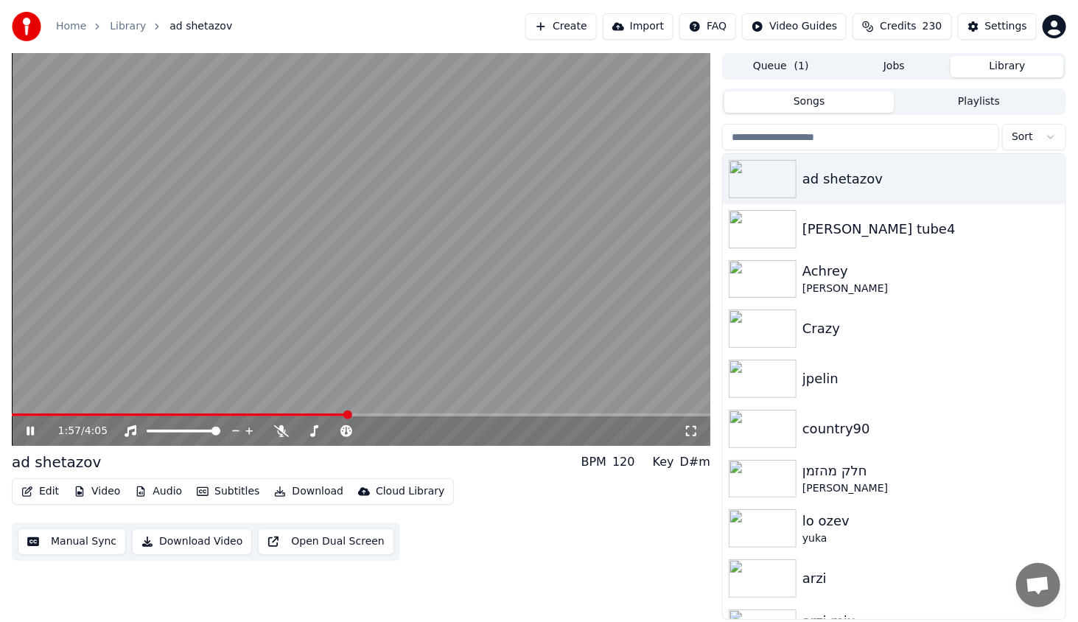
click at [358, 414] on span at bounding box center [361, 414] width 698 height 3
click at [686, 435] on icon at bounding box center [691, 431] width 10 height 10
click at [411, 414] on span at bounding box center [221, 414] width 419 height 3
click at [413, 415] on span at bounding box center [410, 414] width 9 height 9
click at [411, 412] on video at bounding box center [361, 249] width 698 height 393
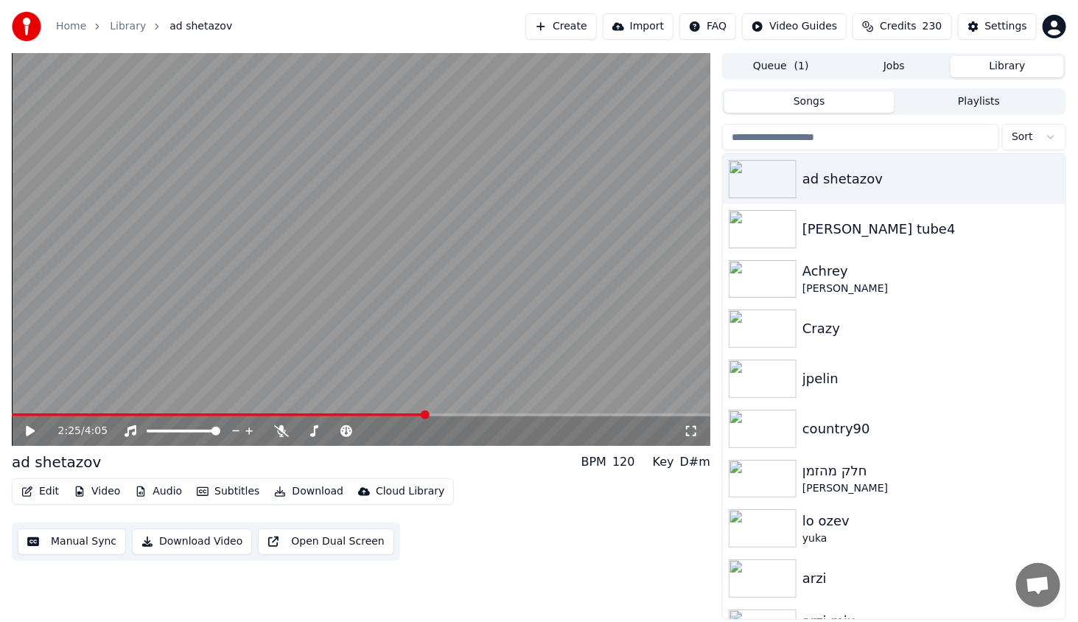
click at [34, 483] on button "Edit" at bounding box center [39, 491] width 49 height 21
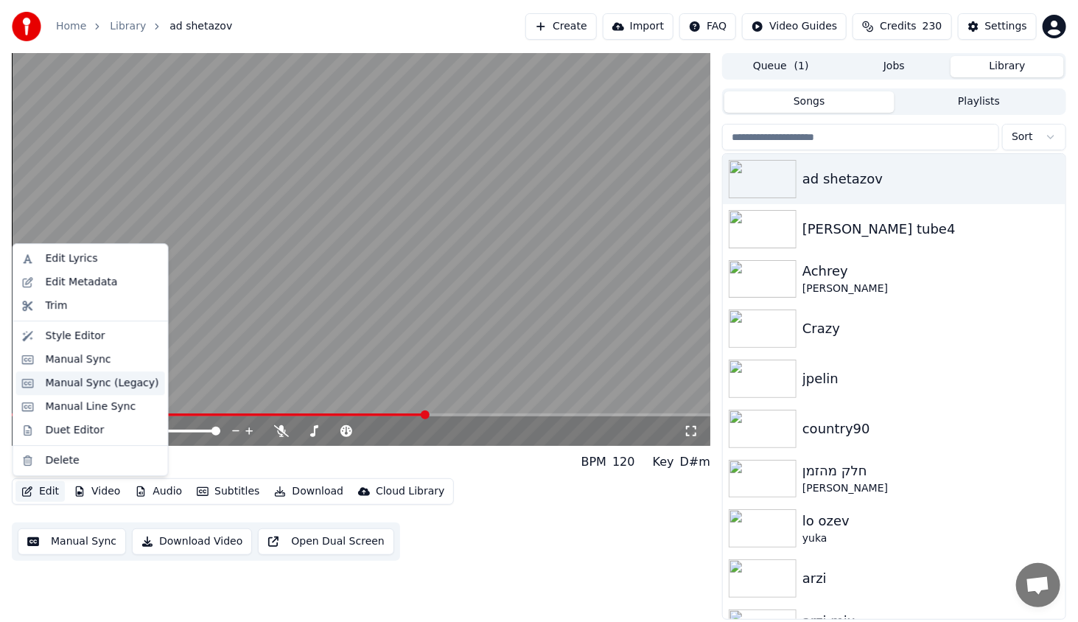
click at [107, 372] on div "Manual Sync (Legacy)" at bounding box center [90, 383] width 149 height 24
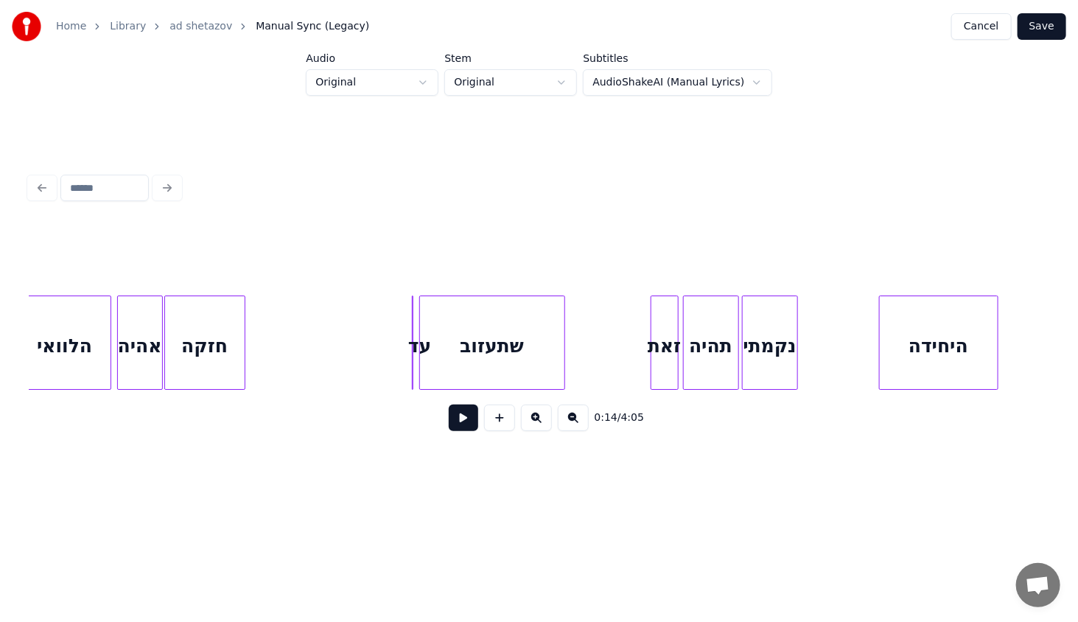
scroll to position [0, 10250]
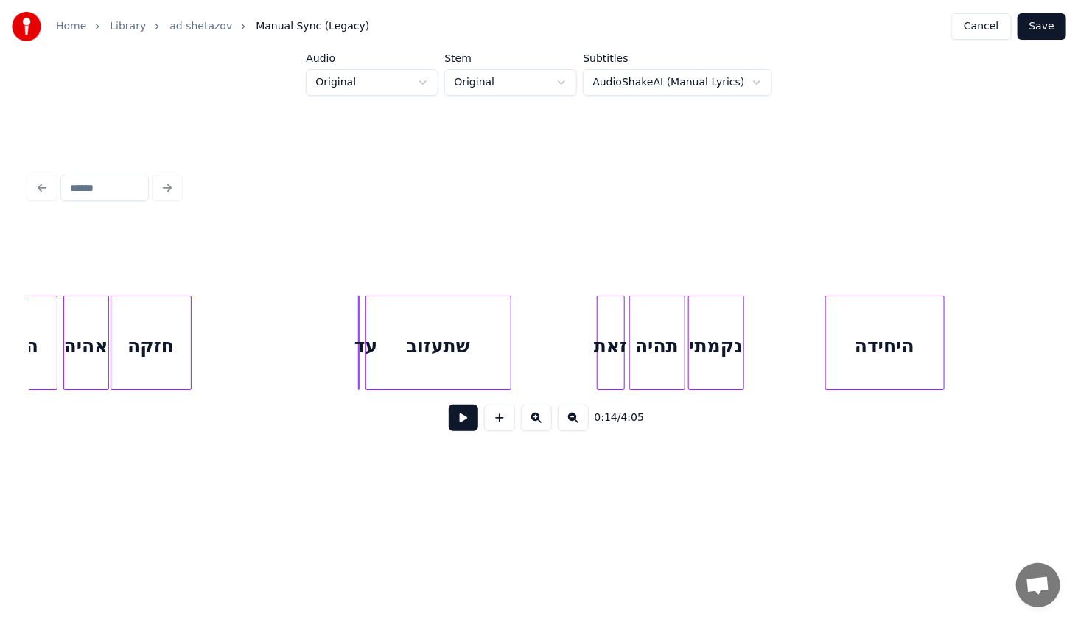
click at [161, 342] on div "חזקה" at bounding box center [151, 346] width 80 height 100
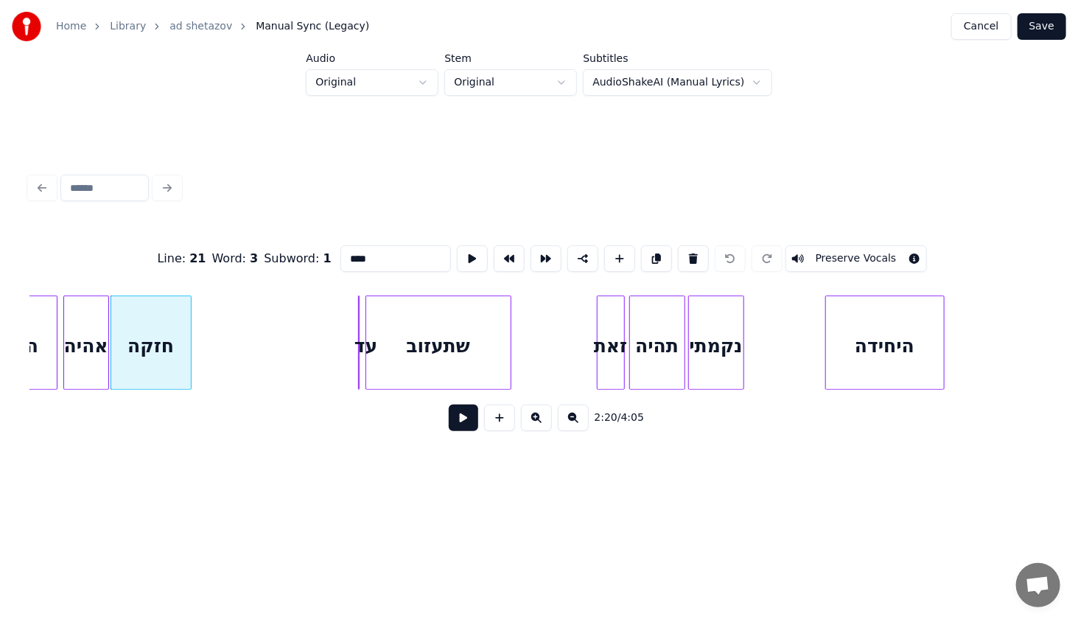
click at [468, 421] on button at bounding box center [463, 417] width 29 height 27
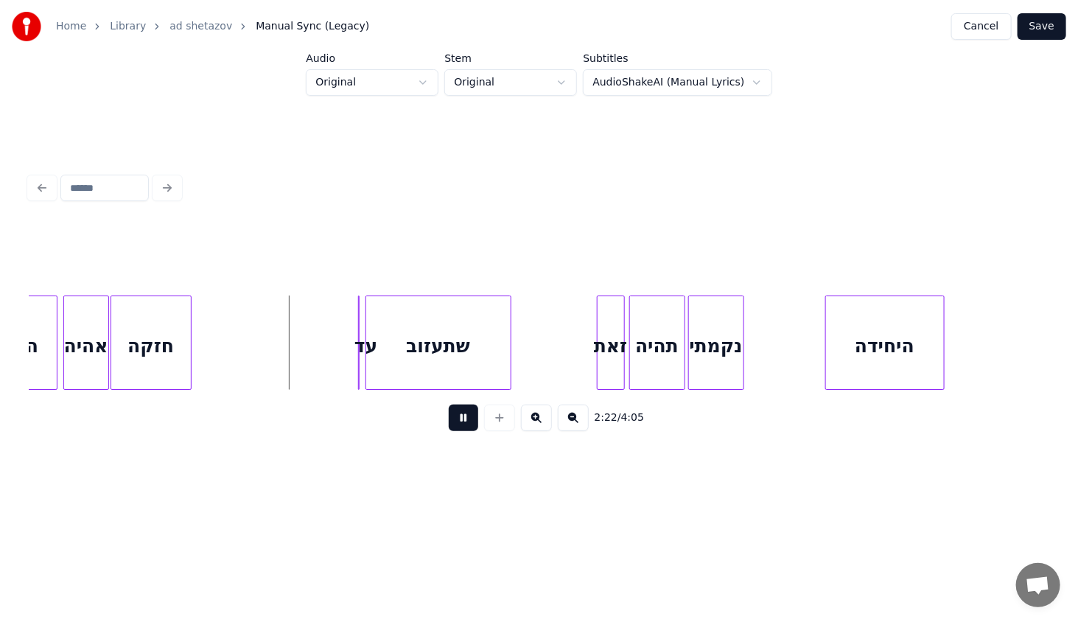
click at [463, 417] on button at bounding box center [463, 417] width 29 height 27
click at [368, 390] on div "הלוואי אהיה חזקה עד שתעזוב זאת תהיה נקמתי היחידה" at bounding box center [538, 342] width 1019 height 94
click at [337, 372] on div at bounding box center [339, 342] width 4 height 93
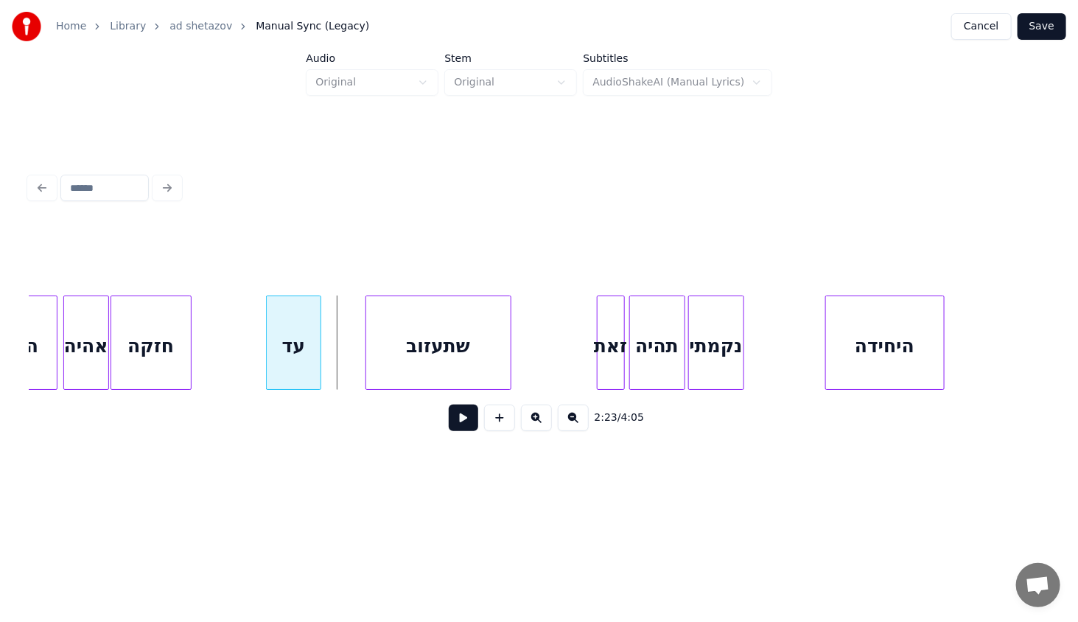
click at [281, 376] on div "עד" at bounding box center [294, 346] width 54 height 100
click at [351, 381] on div at bounding box center [352, 342] width 4 height 93
click at [337, 372] on div "עד" at bounding box center [310, 346] width 87 height 100
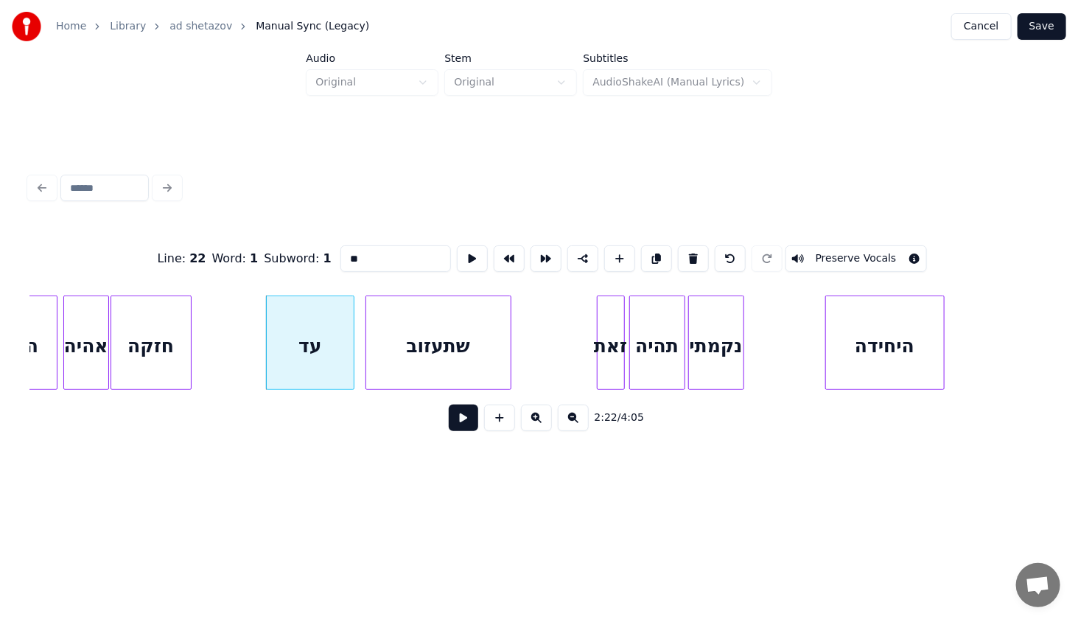
click at [457, 427] on button at bounding box center [463, 417] width 29 height 27
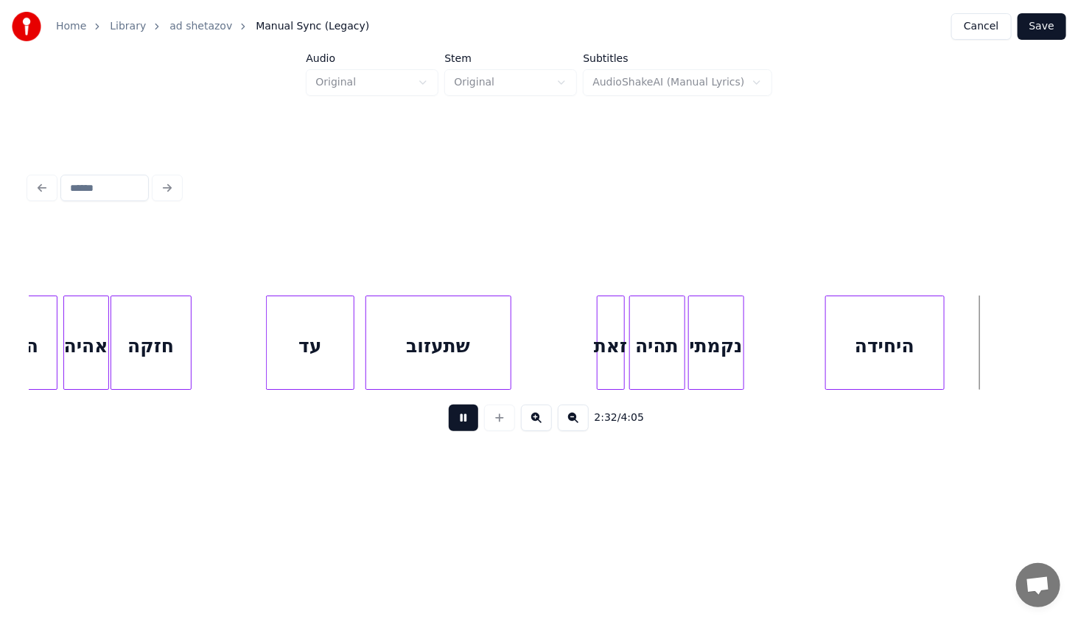
click at [459, 421] on button at bounding box center [463, 417] width 29 height 27
click at [1030, 26] on button "Save" at bounding box center [1041, 26] width 49 height 27
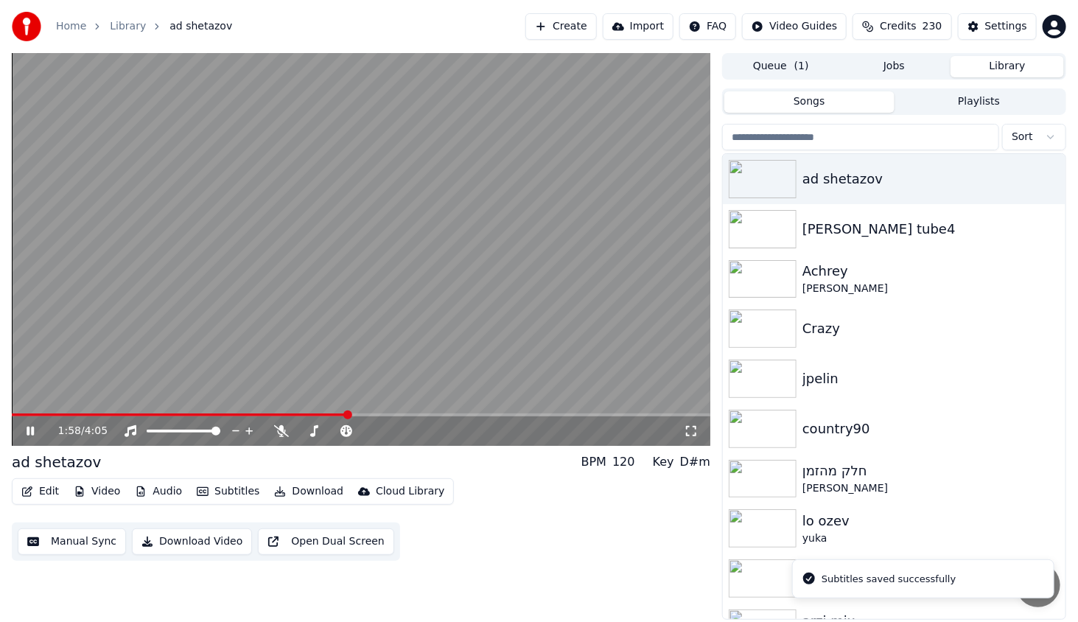
click at [348, 413] on span at bounding box center [361, 414] width 698 height 3
drag, startPoint x: 366, startPoint y: 412, endPoint x: 379, endPoint y: 415, distance: 12.9
click at [373, 414] on div "1:58 / 4:05" at bounding box center [361, 249] width 698 height 393
click at [390, 416] on span at bounding box center [361, 414] width 698 height 3
click at [32, 437] on div "2:13 / 4:05" at bounding box center [361, 430] width 686 height 15
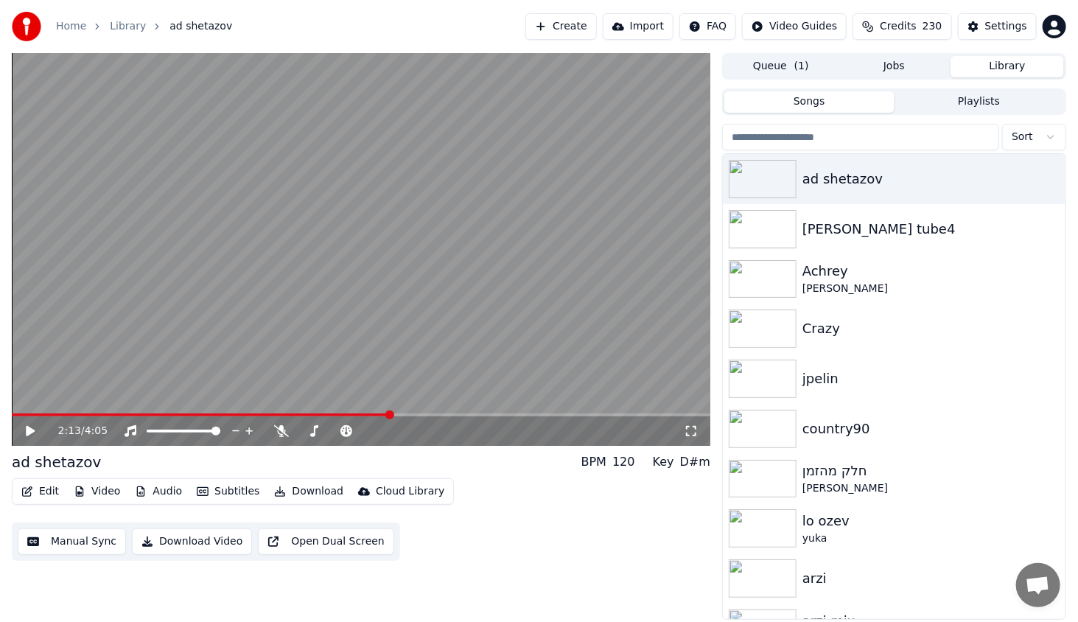
click at [32, 427] on icon at bounding box center [41, 431] width 35 height 12
drag, startPoint x: 407, startPoint y: 412, endPoint x: 415, endPoint y: 413, distance: 8.1
click at [415, 413] on div "2:14 / 4:05" at bounding box center [361, 249] width 698 height 393
click at [418, 414] on span at bounding box center [361, 414] width 698 height 3
click at [33, 420] on div "2:23 / 4:05" at bounding box center [361, 430] width 698 height 29
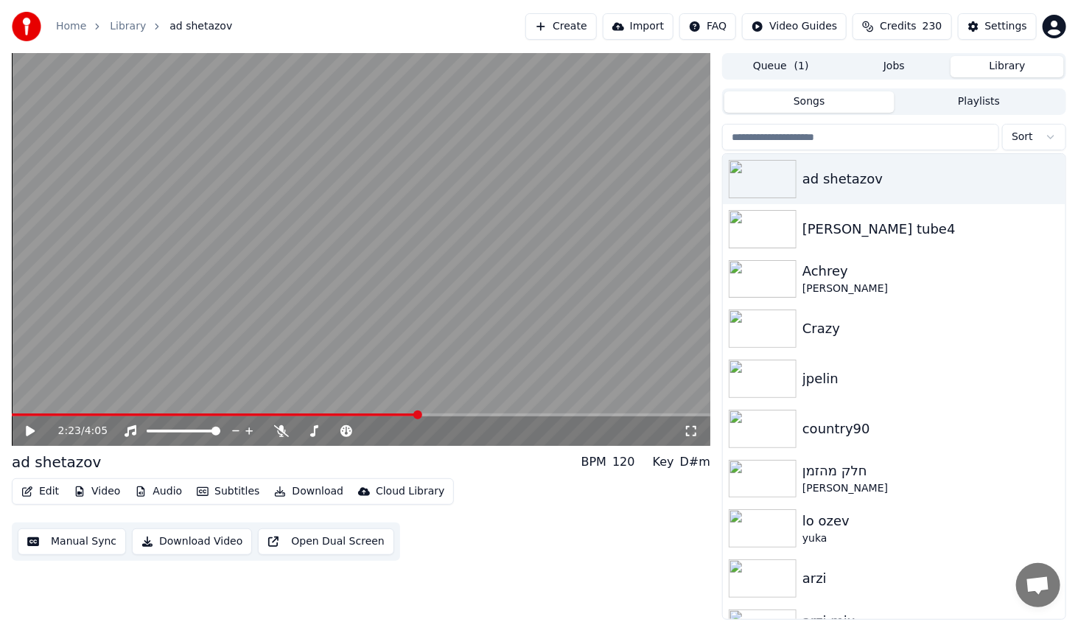
click at [404, 415] on span at bounding box center [215, 414] width 407 height 3
click at [35, 427] on icon at bounding box center [41, 431] width 35 height 12
click at [68, 413] on span at bounding box center [40, 414] width 57 height 3
click at [60, 414] on span at bounding box center [40, 414] width 57 height 3
click at [52, 413] on span at bounding box center [37, 414] width 51 height 3
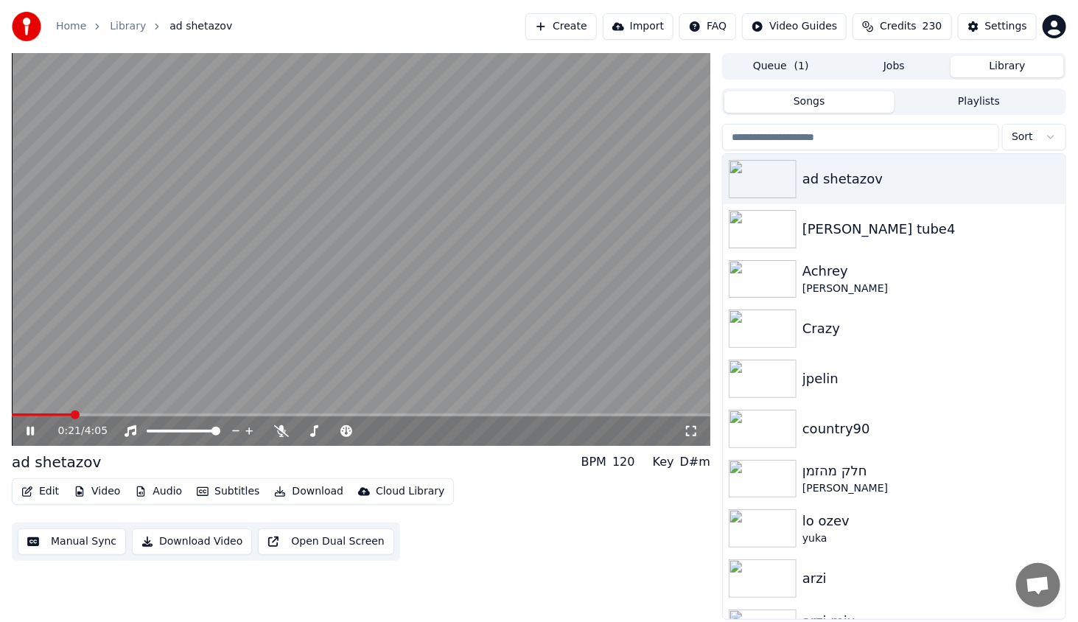
click at [33, 430] on icon at bounding box center [30, 430] width 7 height 9
click at [49, 428] on icon at bounding box center [41, 431] width 35 height 12
click at [225, 415] on span at bounding box center [361, 414] width 698 height 3
click at [30, 426] on icon at bounding box center [41, 431] width 35 height 12
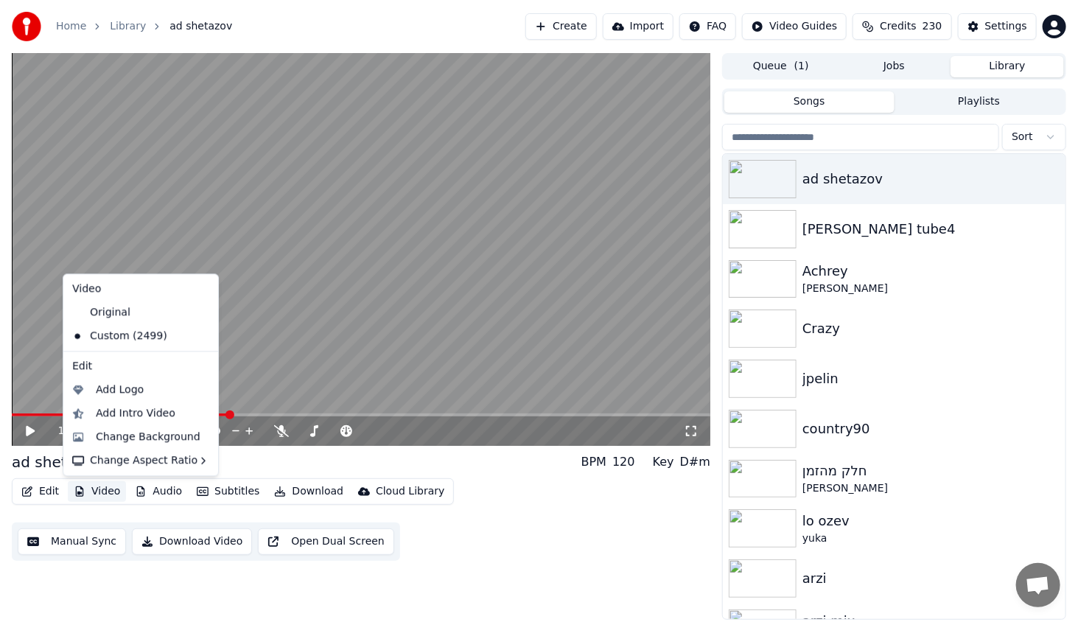
click at [105, 495] on button "Video" at bounding box center [97, 491] width 58 height 21
click at [136, 437] on div "Change Background" at bounding box center [148, 436] width 105 height 15
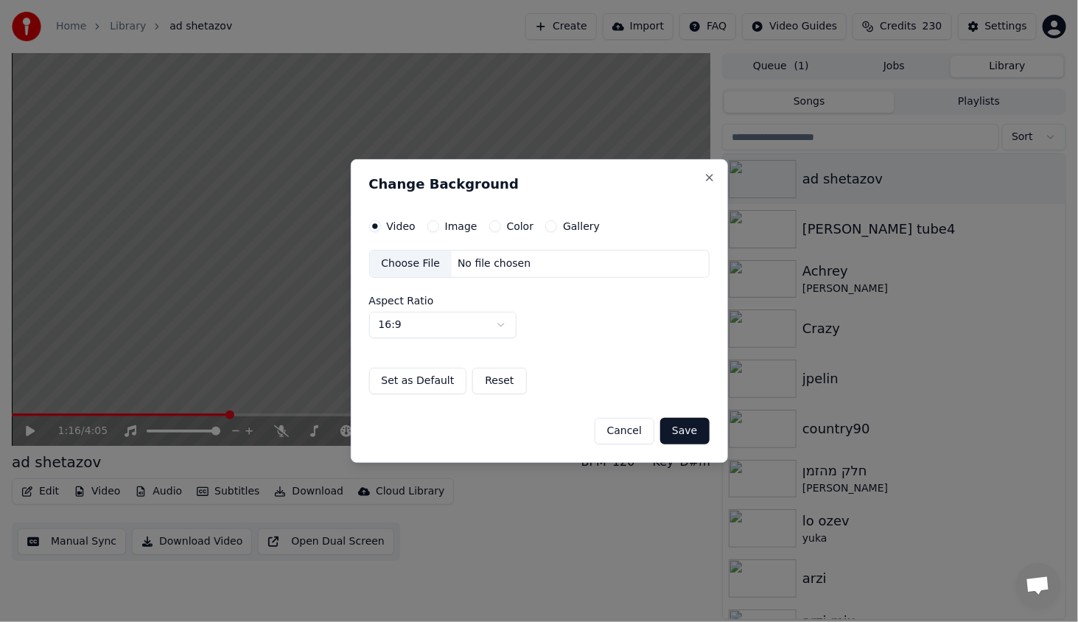
click at [493, 225] on button "Color" at bounding box center [495, 226] width 12 height 12
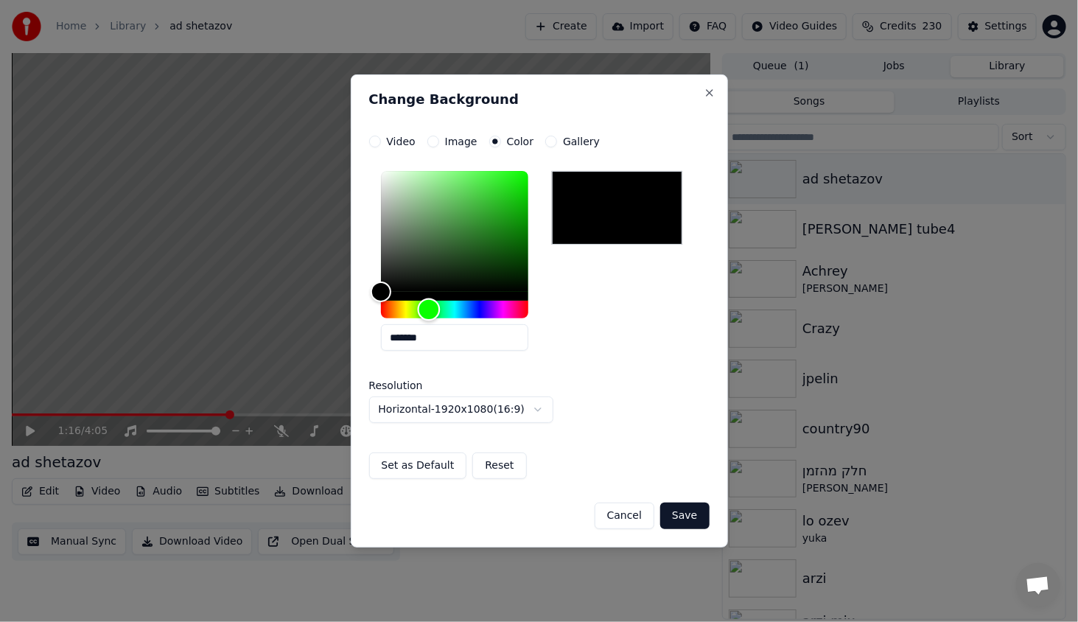
click at [429, 306] on div "Hue" at bounding box center [454, 309] width 147 height 18
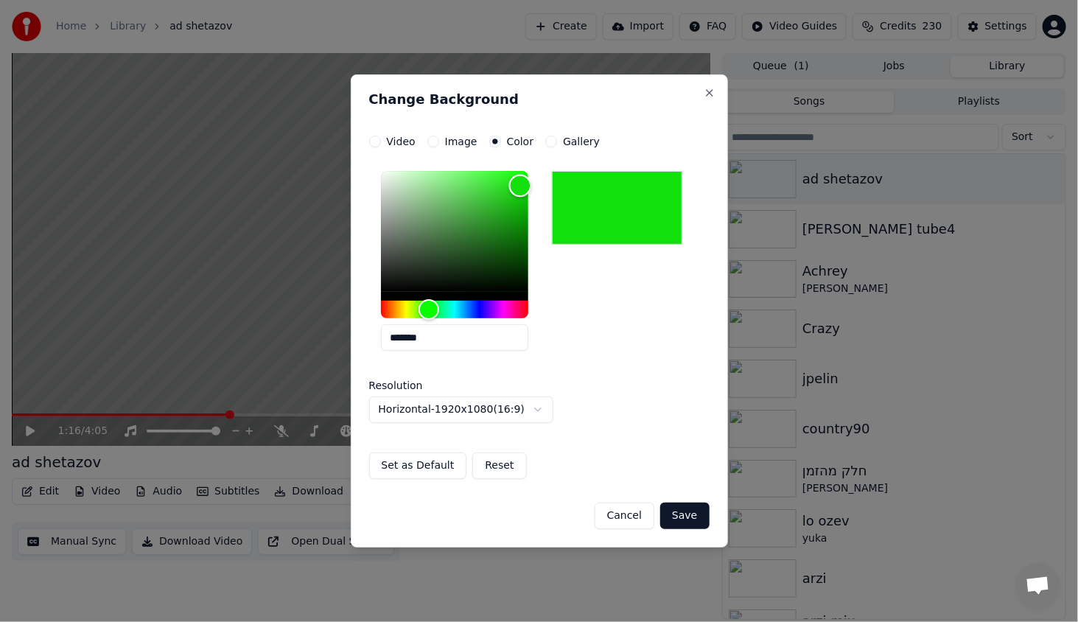
type input "*******"
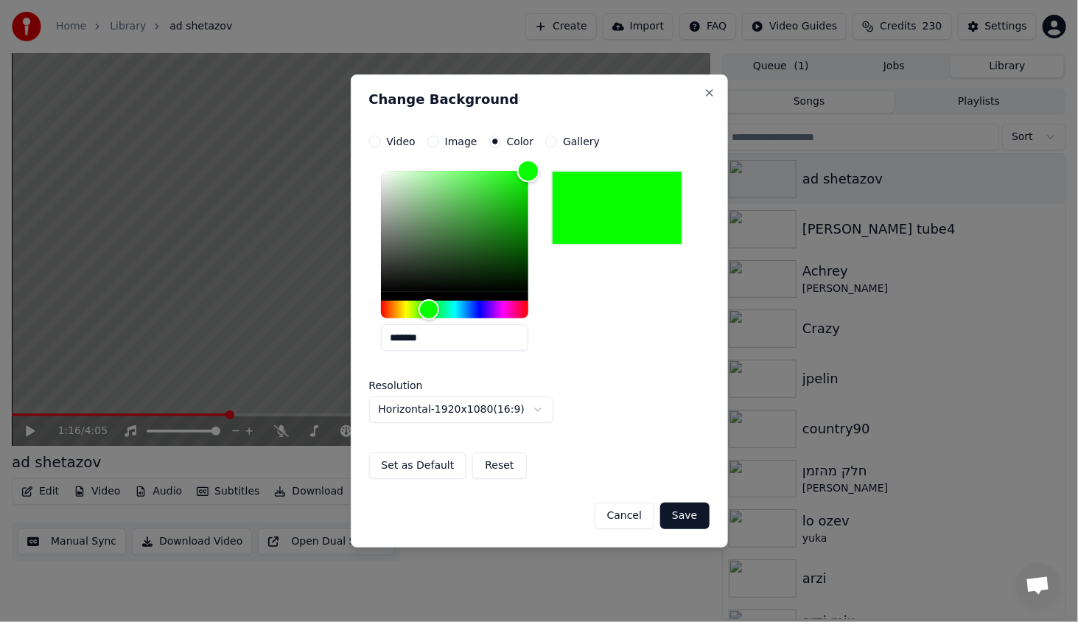
drag, startPoint x: 486, startPoint y: 243, endPoint x: 577, endPoint y: 119, distance: 153.4
click at [578, 119] on div "**********" at bounding box center [539, 310] width 377 height 473
click at [687, 517] on button "Save" at bounding box center [684, 515] width 49 height 27
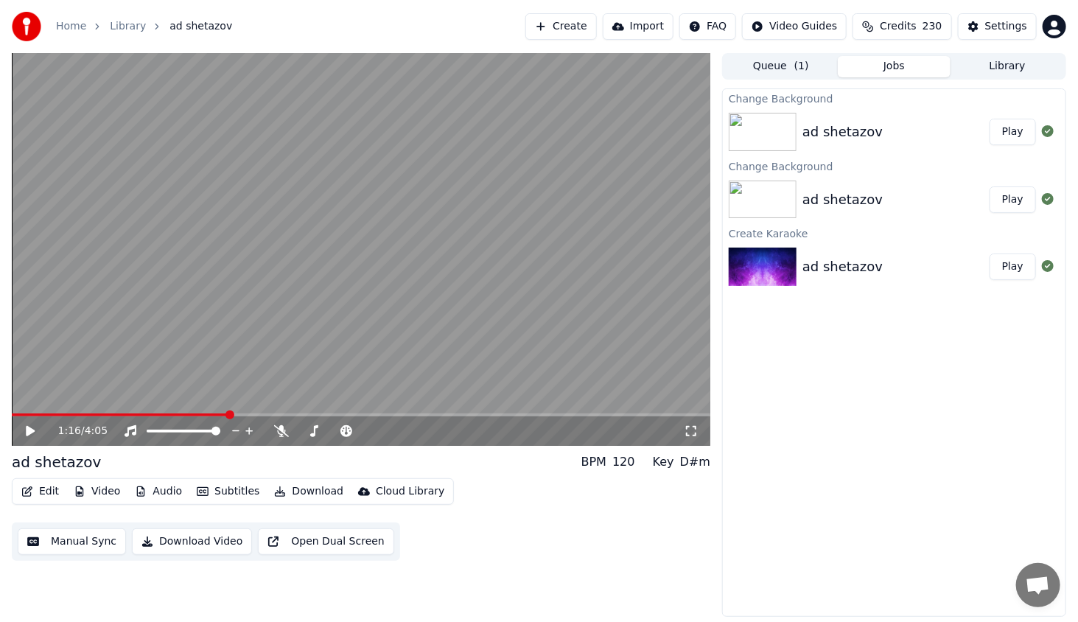
click at [1002, 133] on button "Play" at bounding box center [1012, 132] width 46 height 27
click at [85, 416] on span at bounding box center [361, 414] width 698 height 3
click at [29, 434] on icon at bounding box center [41, 431] width 35 height 12
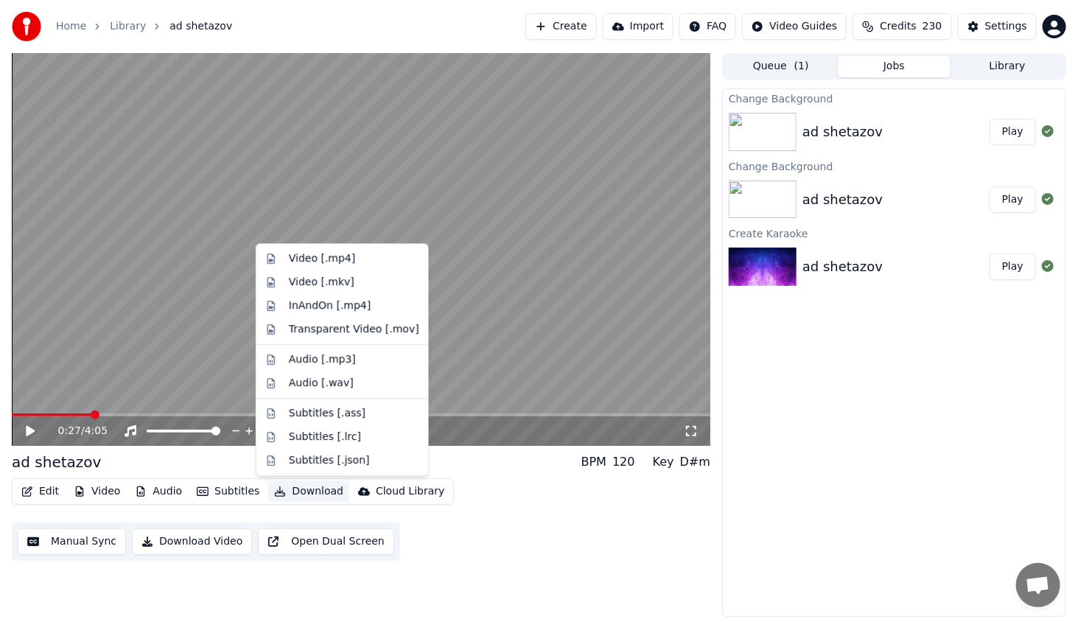
click at [286, 488] on button "Download" at bounding box center [308, 491] width 81 height 21
click at [340, 257] on div "Video [.mp4]" at bounding box center [322, 258] width 66 height 15
